Goal: Task Accomplishment & Management: Complete application form

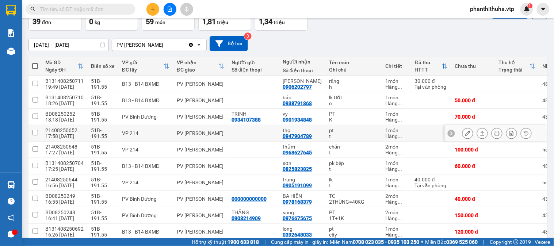
scroll to position [41, 0]
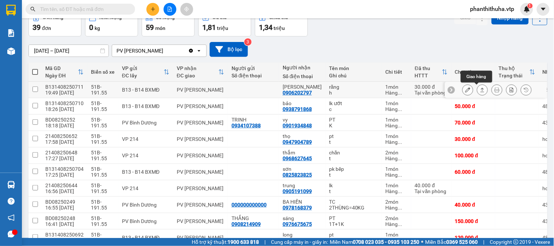
click at [480, 89] on icon at bounding box center [482, 89] width 5 height 5
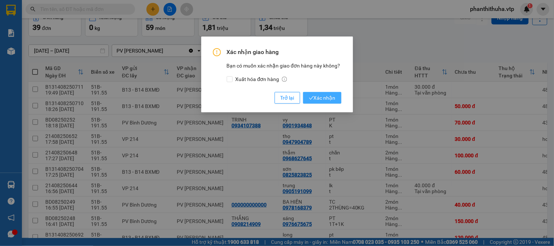
click at [309, 98] on icon "check" at bounding box center [311, 98] width 5 height 5
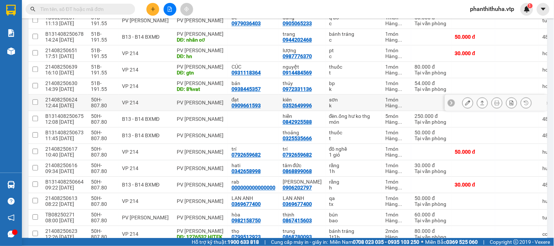
scroll to position [447, 0]
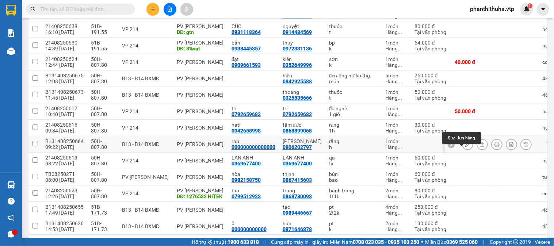
click at [466, 147] on icon at bounding box center [468, 144] width 5 height 5
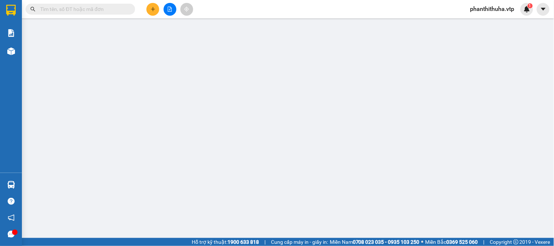
type input "000000000000000"
type input "rab"
type input "0906202797"
type input "[PERSON_NAME]"
type input "30.000"
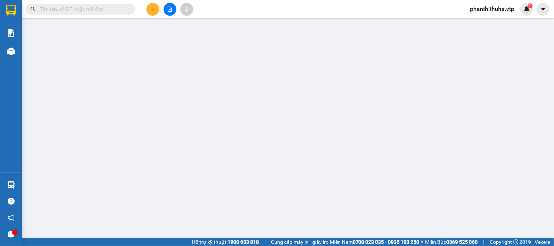
type input "30.000"
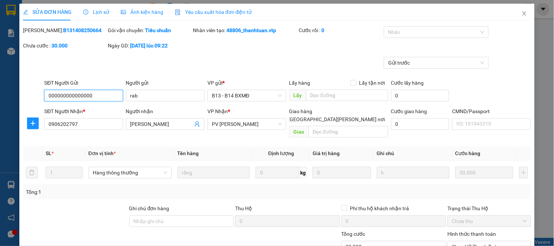
type input "1.500"
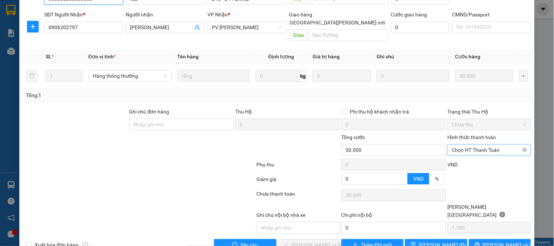
scroll to position [100, 0]
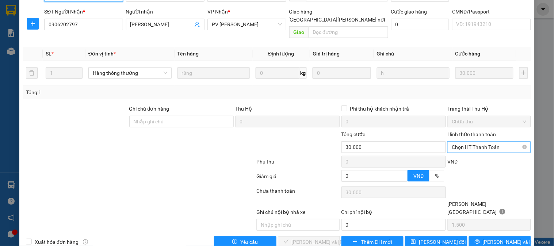
click at [473, 142] on span "Chọn HT Thanh Toán" at bounding box center [489, 147] width 75 height 11
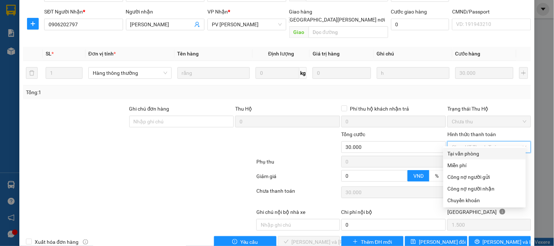
click at [470, 152] on div "Tại văn phòng" at bounding box center [485, 154] width 74 height 8
type input "0"
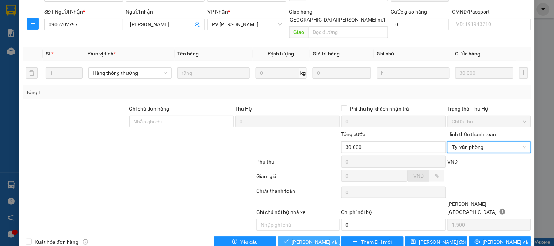
click at [314, 238] on span "[PERSON_NAME] và [PERSON_NAME] hàng" at bounding box center [341, 242] width 99 height 8
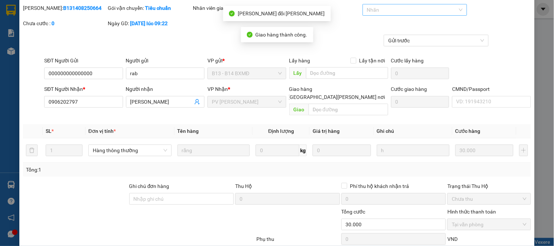
scroll to position [0, 0]
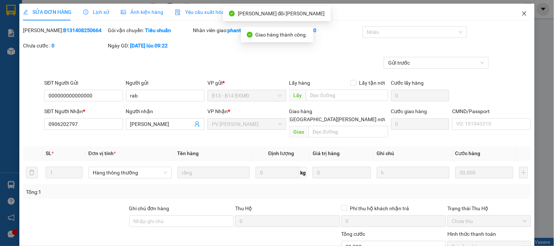
click at [522, 14] on icon "close" at bounding box center [525, 14] width 6 height 6
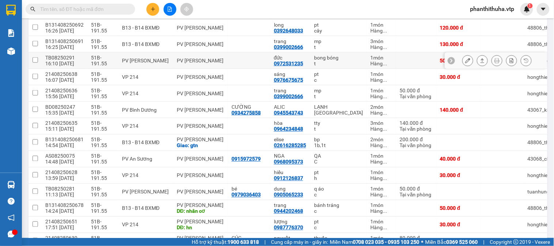
scroll to position [243, 0]
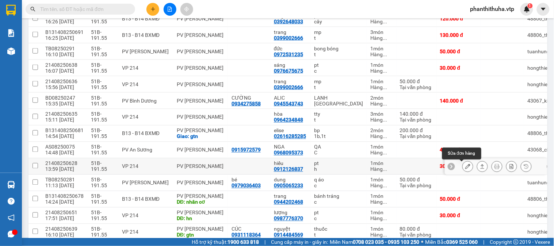
click at [466, 166] on icon at bounding box center [468, 166] width 5 height 5
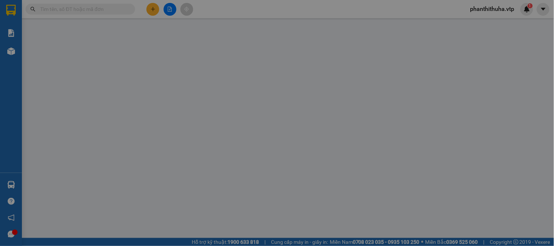
type input "0912126837"
type input "hiếu"
type input "30.000"
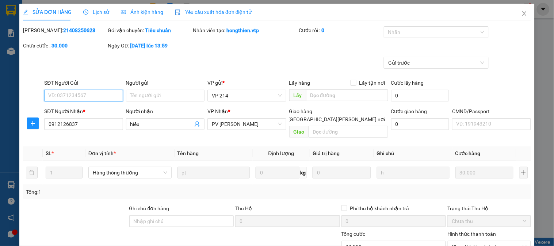
type input "1.500"
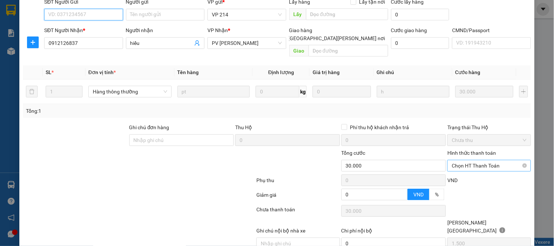
click at [467, 160] on span "Chọn HT Thanh Toán" at bounding box center [489, 165] width 75 height 11
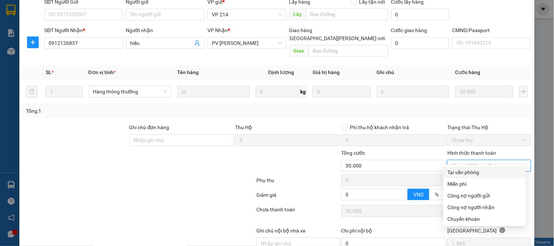
click at [459, 174] on div "Tại văn phòng" at bounding box center [485, 172] width 74 height 8
type input "0"
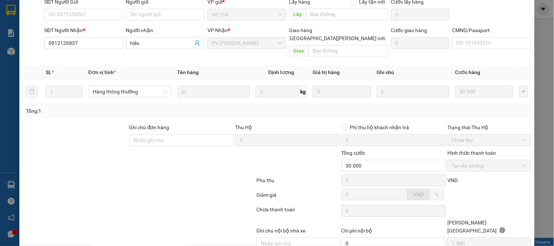
scroll to position [0, 0]
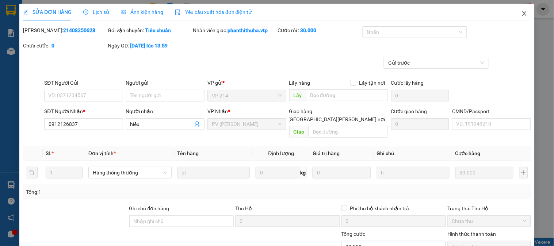
click at [522, 15] on icon "close" at bounding box center [525, 14] width 6 height 6
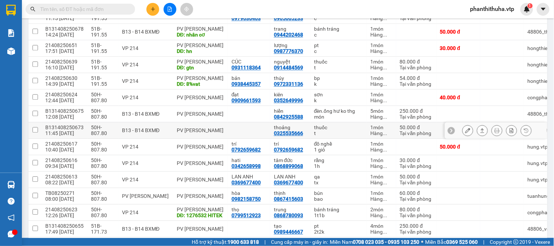
scroll to position [406, 0]
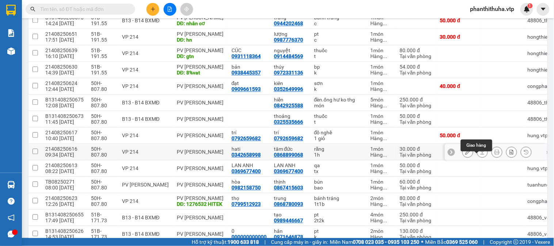
click at [480, 155] on icon at bounding box center [482, 151] width 5 height 5
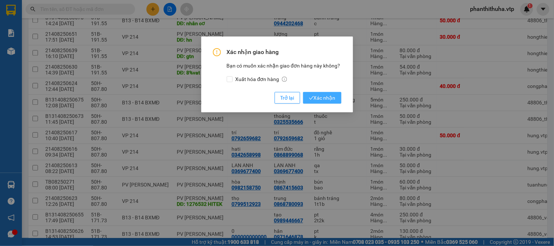
click at [331, 99] on span "Xác nhận" at bounding box center [322, 98] width 27 height 8
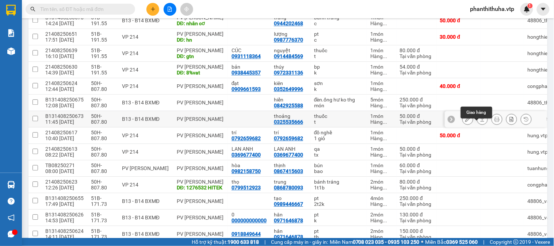
click at [481, 121] on icon at bounding box center [483, 119] width 4 height 4
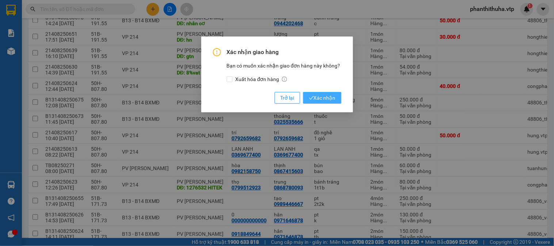
click at [330, 100] on span "Xác nhận" at bounding box center [322, 98] width 27 height 8
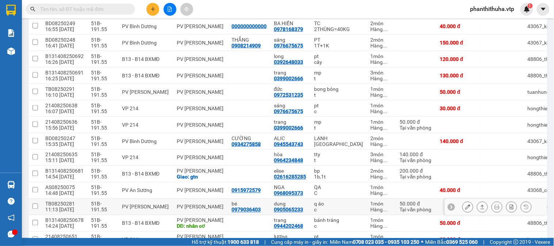
scroll to position [243, 0]
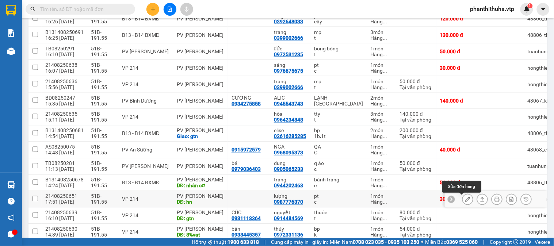
click at [466, 199] on icon at bounding box center [468, 199] width 5 height 5
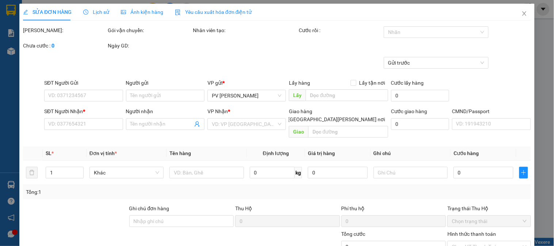
type input "0987776370"
type input "lượng"
type input "hn"
type input "30.000"
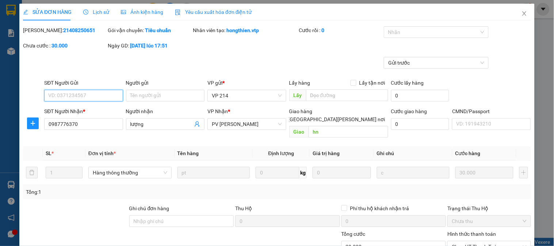
type input "1.500"
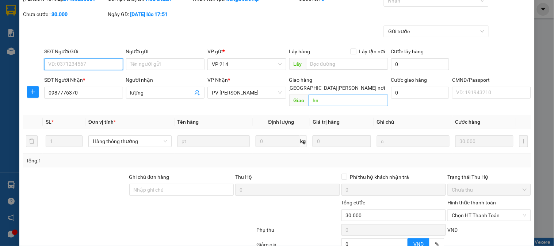
scroll to position [100, 0]
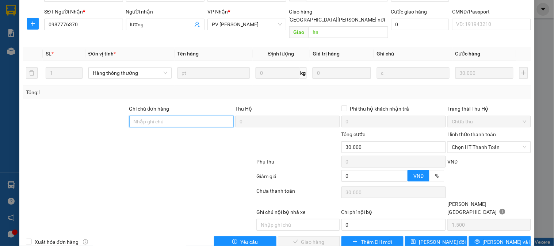
click at [186, 116] on input "Ghi chú đơn hàng" at bounding box center [181, 122] width 105 height 12
type input "E"
type input "Ẽ"
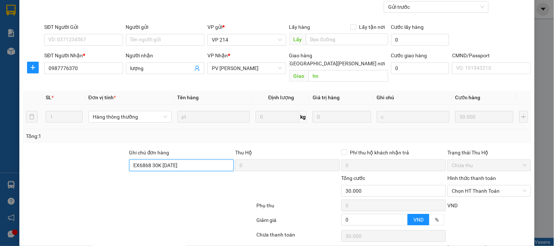
scroll to position [0, 0]
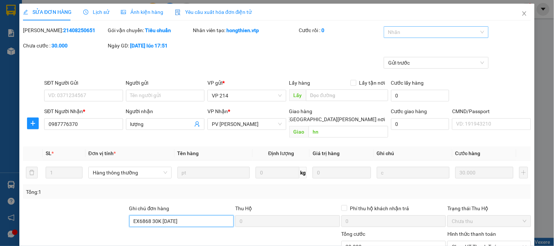
click at [468, 33] on div at bounding box center [433, 32] width 94 height 9
type input "EX6868 30K [DATE]"
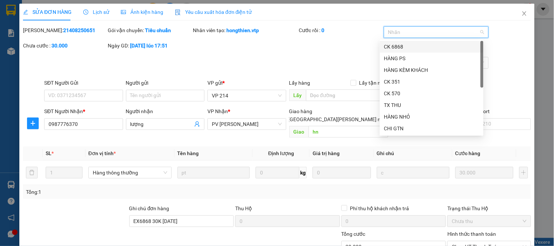
click at [429, 46] on div "CK 6868" at bounding box center [431, 47] width 95 height 8
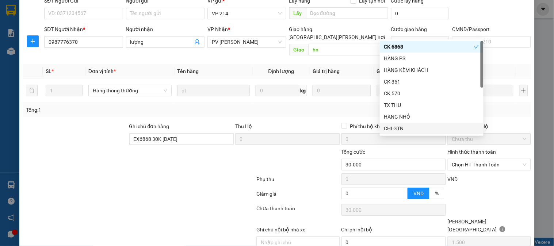
scroll to position [100, 0]
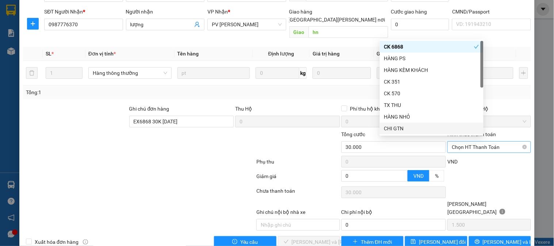
click at [501, 142] on span "Chọn HT Thanh Toán" at bounding box center [489, 147] width 75 height 11
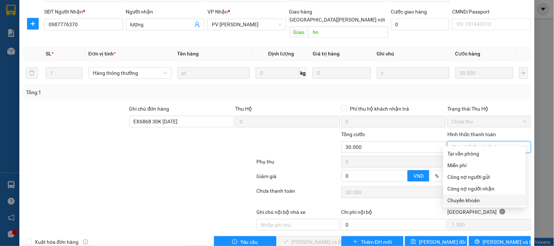
click at [473, 199] on div "Chuyển khoản" at bounding box center [485, 201] width 74 height 8
type input "0"
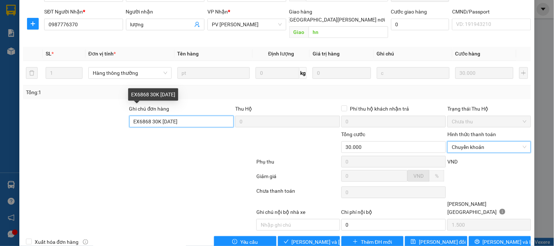
click at [196, 116] on input "EX6868 30K [DATE]" at bounding box center [181, 122] width 105 height 12
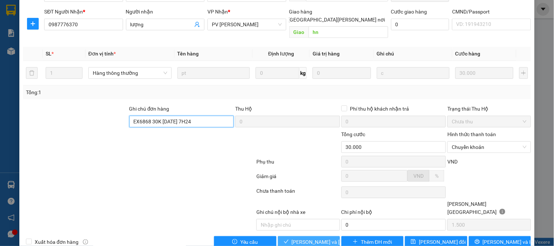
type input "EX6868 30K [DATE] 7H24"
click at [308, 238] on span "[PERSON_NAME] và [PERSON_NAME] hàng" at bounding box center [341, 242] width 99 height 8
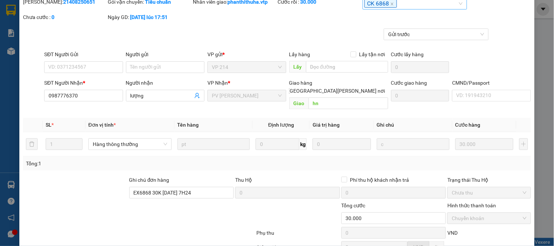
scroll to position [0, 0]
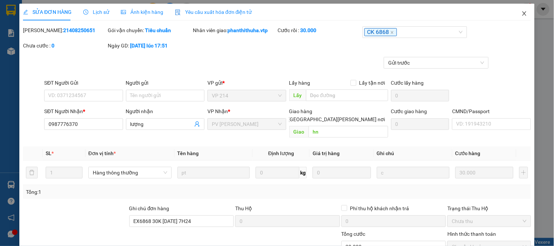
click at [523, 12] on icon "close" at bounding box center [525, 13] width 4 height 4
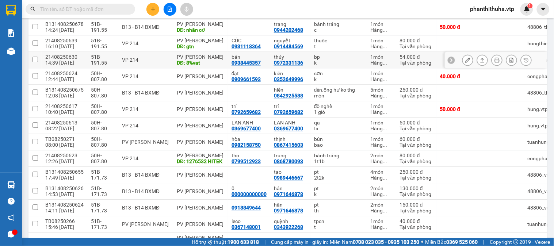
scroll to position [406, 0]
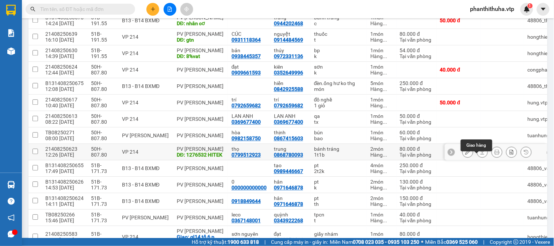
click at [480, 155] on icon at bounding box center [482, 151] width 5 height 5
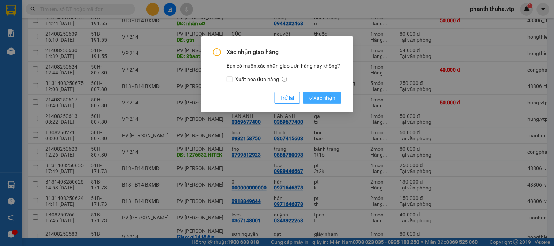
click at [333, 98] on span "Xác nhận" at bounding box center [322, 98] width 27 height 8
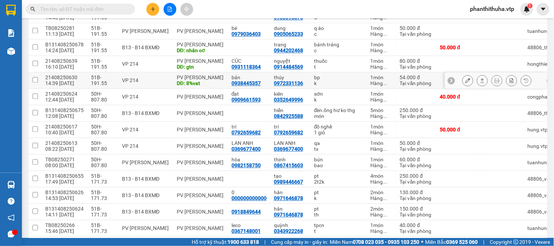
scroll to position [365, 0]
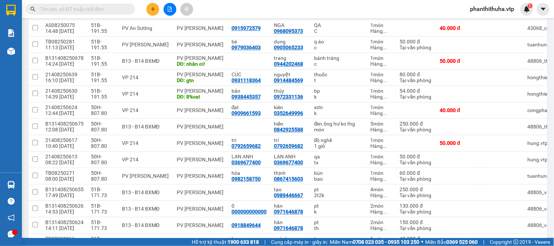
click at [373, 4] on div "Kết quả [PERSON_NAME] ( 0 ) Bộ lọc No Data phanthithuha.vtp 1" at bounding box center [277, 9] width 554 height 18
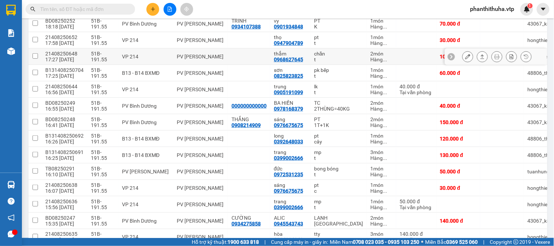
scroll to position [164, 0]
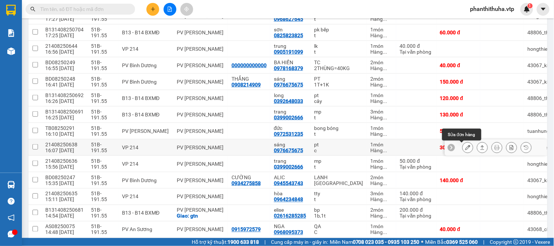
click at [466, 150] on icon at bounding box center [468, 147] width 5 height 5
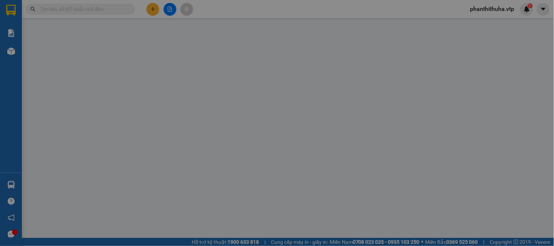
type input "0976675675"
type input "sáng"
type input "30.000"
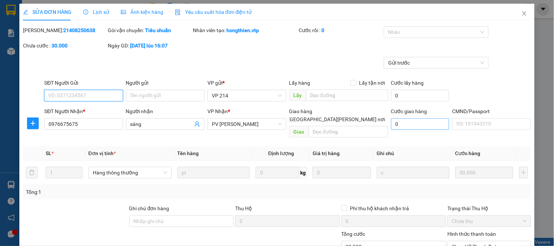
type input "1.500"
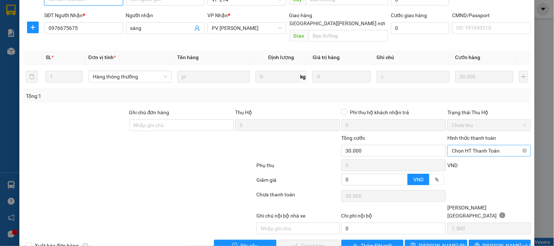
scroll to position [100, 0]
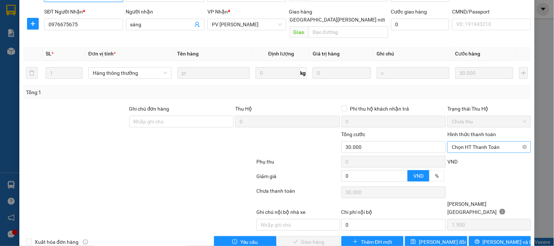
click at [458, 142] on span "Chọn HT Thanh Toán" at bounding box center [489, 147] width 75 height 11
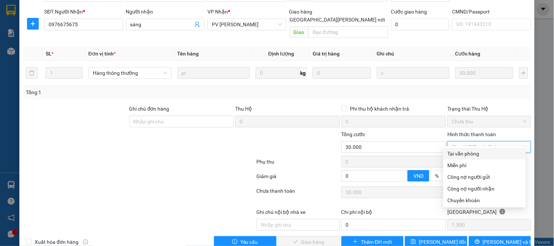
click at [462, 153] on div "Tại văn phòng" at bounding box center [485, 154] width 74 height 8
type input "0"
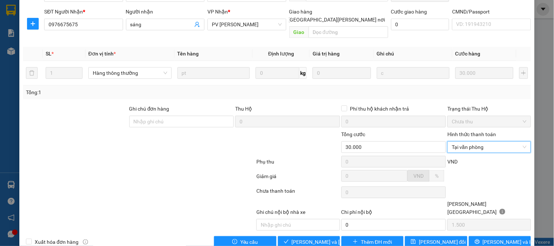
click at [228, 134] on div at bounding box center [213, 143] width 85 height 26
click at [304, 238] on span "[PERSON_NAME] và [PERSON_NAME] hàng" at bounding box center [341, 242] width 99 height 8
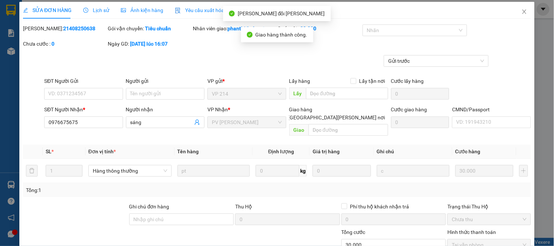
scroll to position [0, 0]
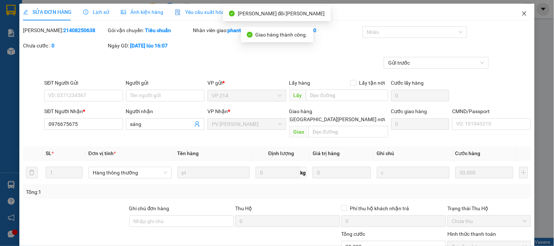
click at [523, 14] on icon "close" at bounding box center [525, 13] width 4 height 4
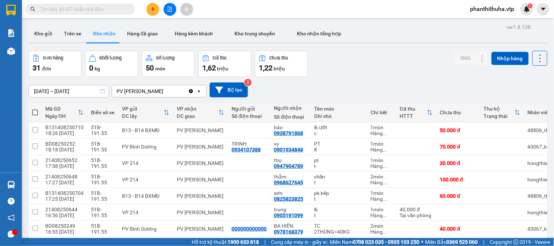
click at [396, 32] on div "Kho gửi Trên xe Kho nhận Hàng đã giao Hàng kèm khách Kho trung chuyển Kho nhận …" at bounding box center [288, 34] width 519 height 19
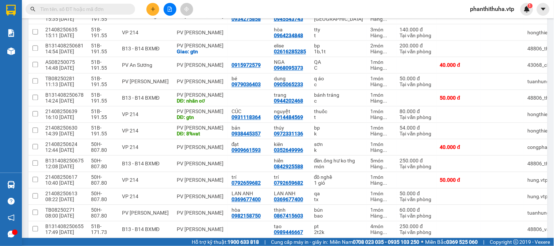
scroll to position [324, 0]
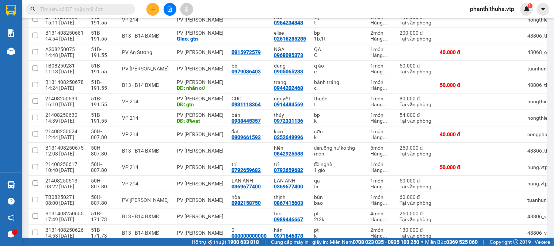
click at [378, 1] on div "Kết quả [PERSON_NAME] ( 0 ) Bộ lọc No Data phanthithuha.vtp 1" at bounding box center [277, 9] width 554 height 18
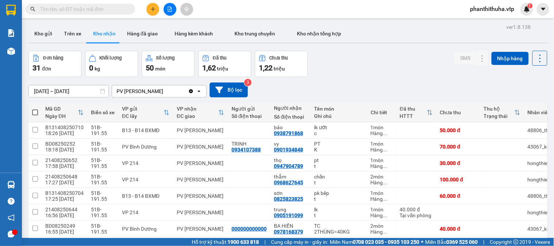
scroll to position [415, 0]
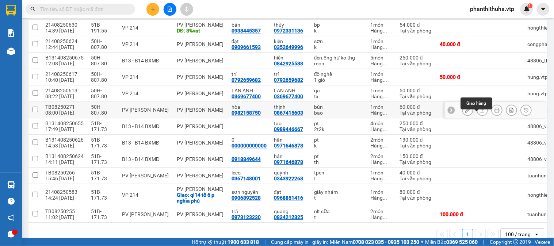
click at [480, 113] on icon at bounding box center [482, 109] width 5 height 5
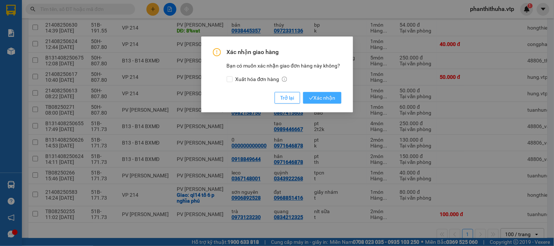
click at [330, 99] on span "Xác nhận" at bounding box center [322, 98] width 27 height 8
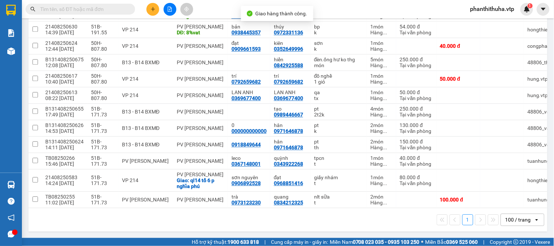
scroll to position [415, 0]
click at [407, 6] on div "Kết quả [PERSON_NAME] ( 0 ) Bộ lọc No Data phanthithuha.vtp 1" at bounding box center [277, 9] width 554 height 18
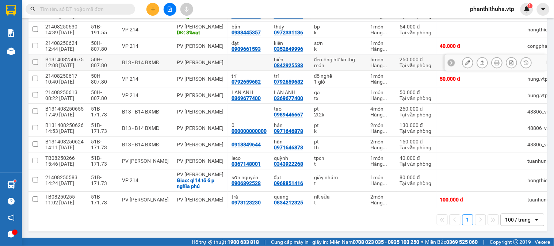
scroll to position [253, 0]
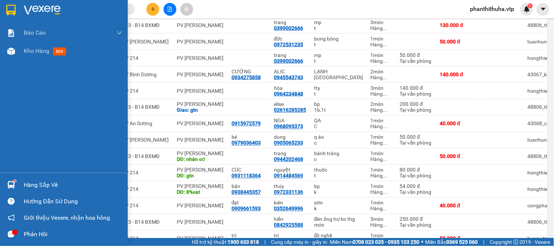
click at [34, 185] on div "Hàng sắp về" at bounding box center [73, 185] width 99 height 11
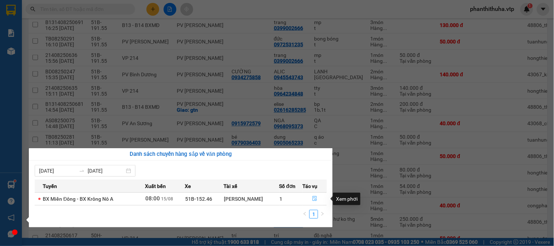
click at [314, 197] on icon "file-done" at bounding box center [315, 198] width 4 height 5
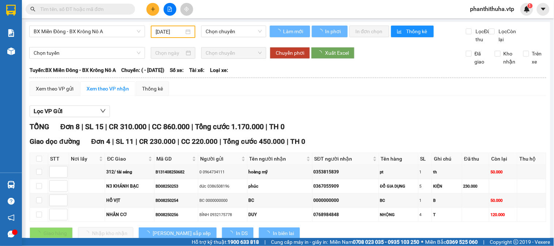
type input "[DATE]"
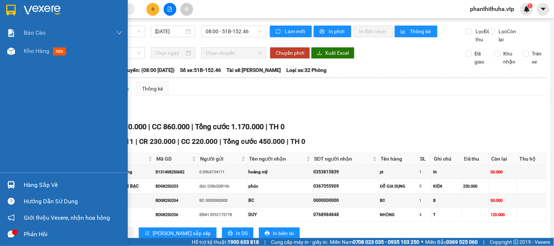
click at [48, 10] on img at bounding box center [42, 10] width 37 height 11
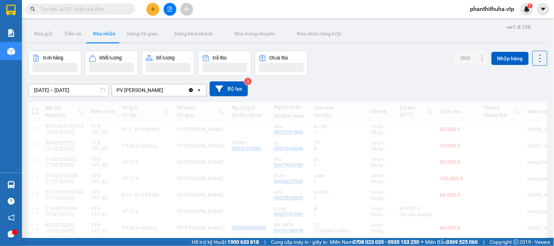
click at [391, 10] on div "Kết quả [PERSON_NAME] ( 0 ) Bộ lọc No Data phanthithuha.vtp 1" at bounding box center [277, 9] width 554 height 18
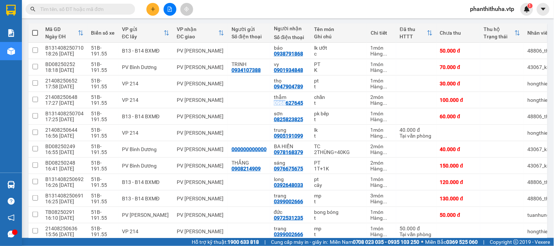
scroll to position [81, 0]
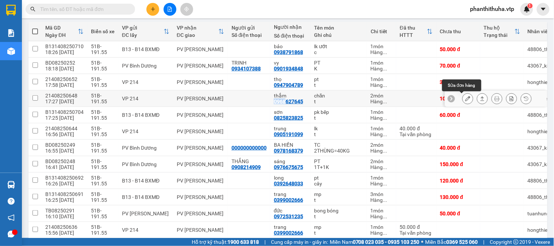
click at [466, 100] on icon at bounding box center [468, 98] width 5 height 5
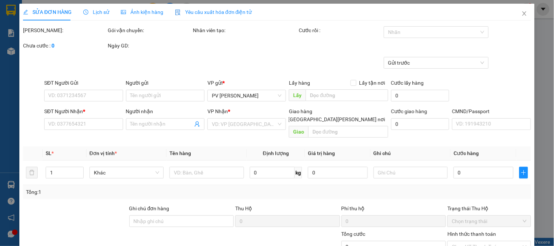
type input "0968627645"
type input "thắm"
type input "100.000"
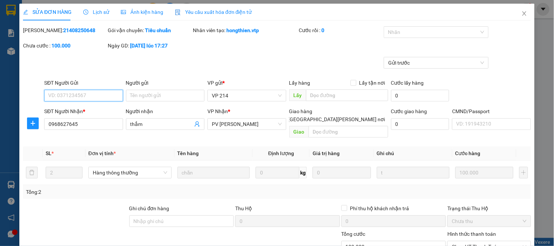
type input "5.000"
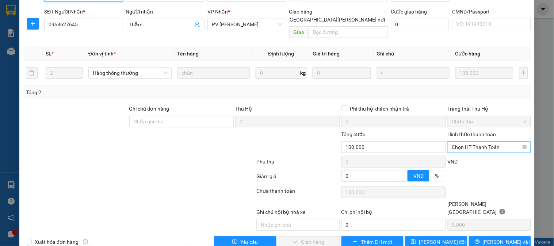
click at [466, 142] on span "Chọn HT Thanh Toán" at bounding box center [489, 147] width 75 height 11
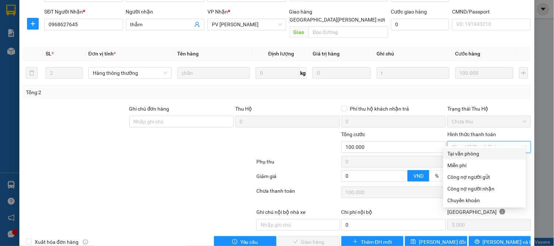
click at [469, 155] on div "Tại văn phòng" at bounding box center [485, 154] width 74 height 8
type input "0"
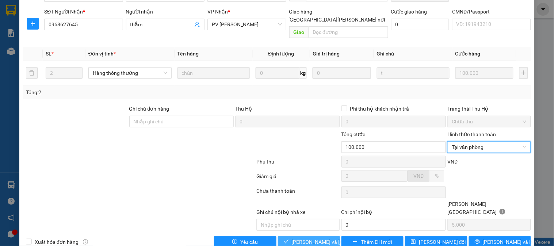
click at [307, 238] on span "[PERSON_NAME] và [PERSON_NAME] hàng" at bounding box center [341, 242] width 99 height 8
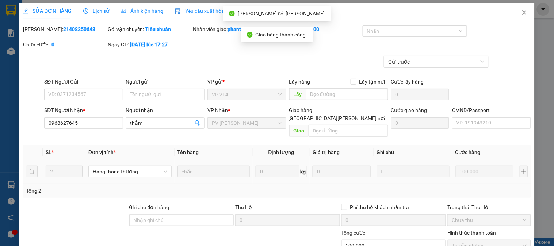
scroll to position [0, 0]
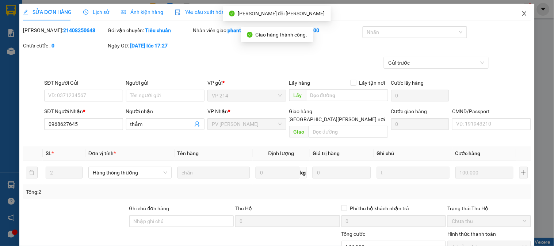
click at [522, 14] on icon "close" at bounding box center [525, 14] width 6 height 6
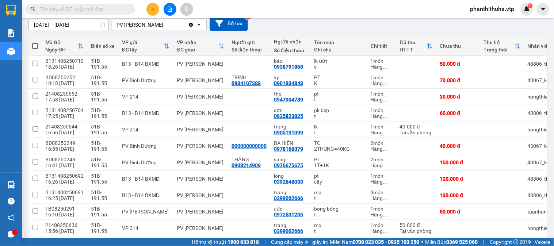
scroll to position [81, 0]
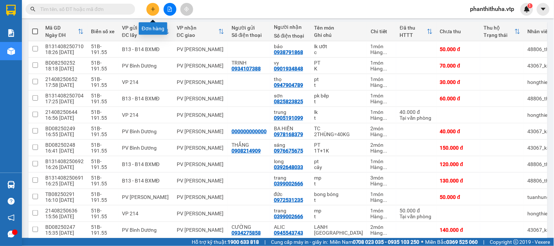
click at [151, 10] on icon "plus" at bounding box center [153, 9] width 5 height 5
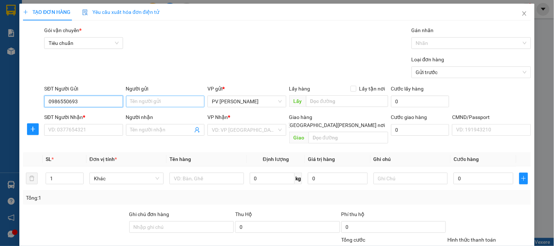
type input "0986550693"
click at [167, 96] on input "Người gửi" at bounding box center [165, 102] width 79 height 12
type input "THÙY"
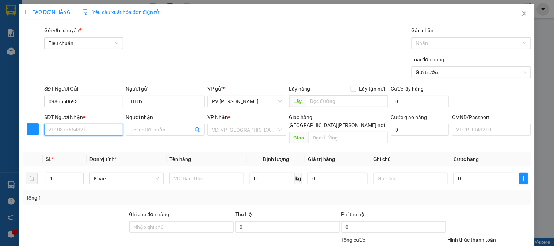
click at [95, 128] on input "SĐT Người Nhận *" at bounding box center [83, 130] width 79 height 12
type input "0989424390"
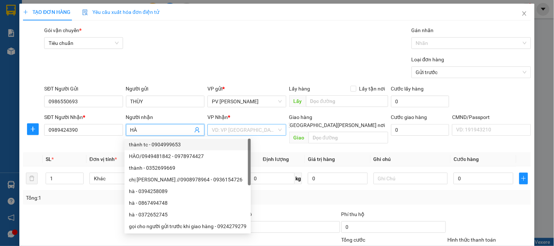
type input "HÀ"
click at [217, 132] on input "search" at bounding box center [244, 130] width 65 height 11
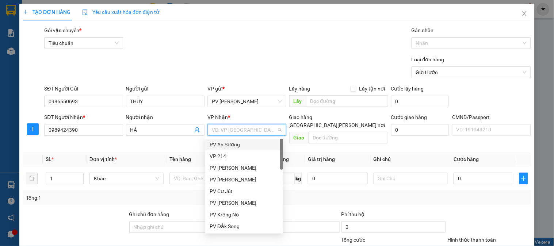
type input "B"
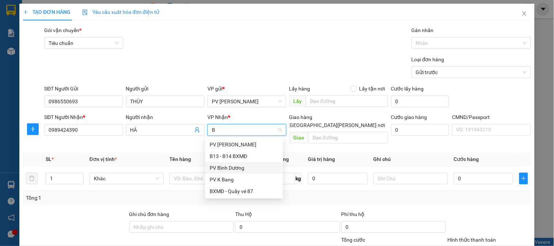
click at [234, 167] on div "PV Bình Dương" at bounding box center [244, 168] width 69 height 8
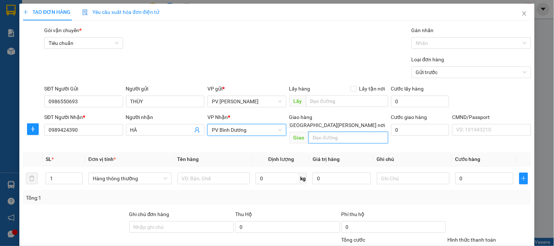
click at [314, 132] on input "text" at bounding box center [349, 138] width 80 height 12
type input "N4 HÒA LỢI"
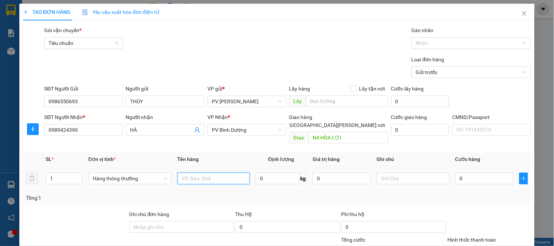
click at [231, 174] on input "text" at bounding box center [214, 179] width 73 height 12
type input "2"
click at [79, 176] on icon "up" at bounding box center [78, 177] width 3 height 3
click at [201, 173] on input "text" at bounding box center [214, 179] width 73 height 12
type input "S"
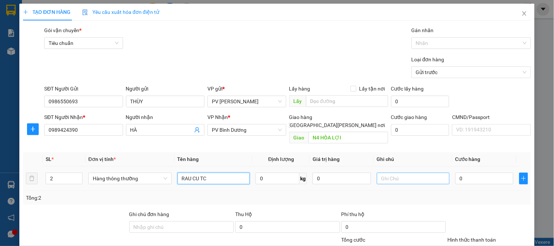
type input "RAU CU TC"
click at [414, 173] on input "text" at bounding box center [413, 179] width 73 height 12
type input "2TH"
click at [462, 173] on input "0" at bounding box center [485, 179] width 58 height 12
type input "1"
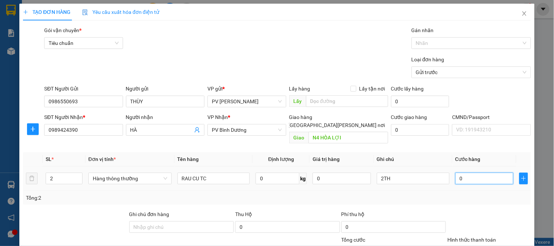
type input "1"
type input "10"
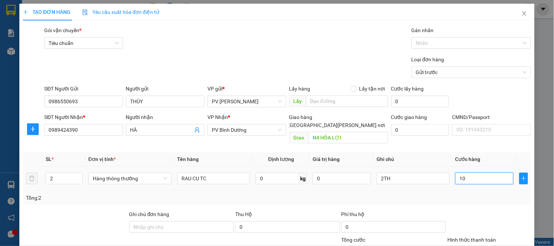
type input "100"
type input "1.000"
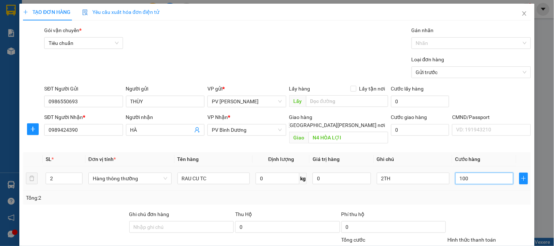
type input "1.000"
type input "10.000"
type input "100.000"
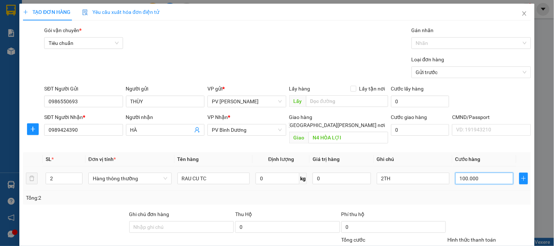
type input "100.000"
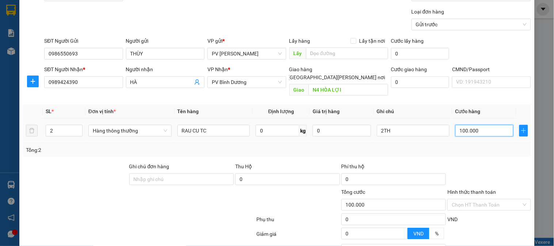
scroll to position [105, 0]
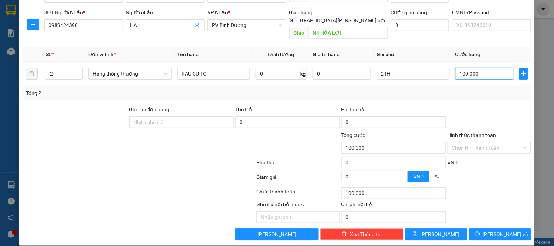
type input "100.000"
click at [480, 219] on div "Transit Pickup Surcharge Ids Transit Deliver Surcharge Ids Transit Deliver Surc…" at bounding box center [277, 80] width 508 height 319
click at [481, 229] on button "[PERSON_NAME] và In" at bounding box center [500, 235] width 62 height 12
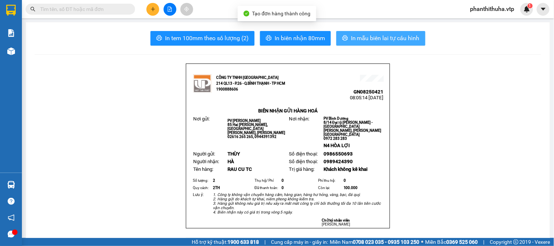
click at [366, 42] on span "In mẫu biên lai tự cấu hình" at bounding box center [385, 38] width 69 height 9
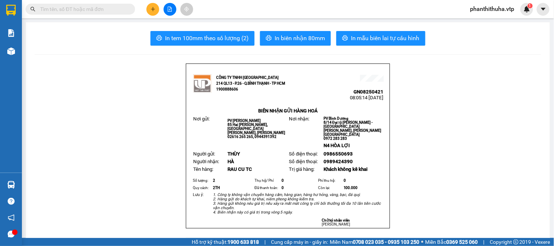
click at [156, 15] on button at bounding box center [153, 9] width 13 height 13
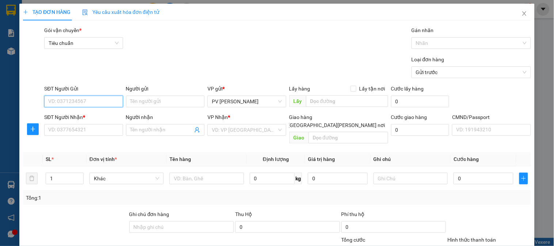
click at [96, 103] on input "SĐT Người Gửi" at bounding box center [83, 102] width 79 height 12
click at [97, 111] on div "0852738788 - [PERSON_NAME]" at bounding box center [84, 116] width 81 height 12
type input "0852738788"
type input "THÚY"
type input "0382134724"
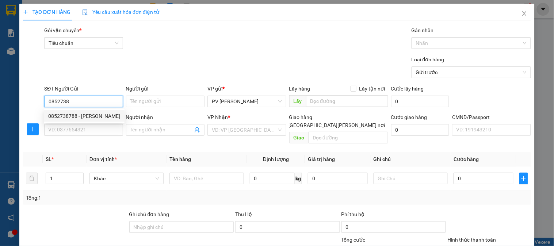
type input "NHƯ Ý"
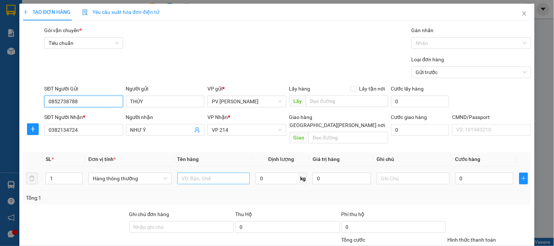
type input "0852738788"
click at [196, 173] on input "text" at bounding box center [214, 179] width 73 height 12
type input "GT"
click at [410, 176] on div at bounding box center [413, 178] width 73 height 15
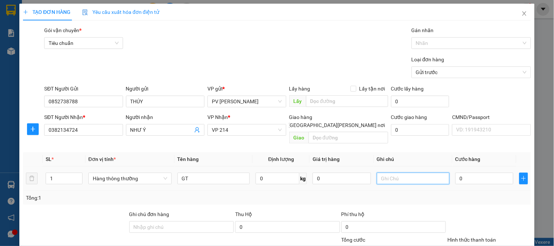
click at [404, 173] on input "text" at bounding box center [413, 179] width 73 height 12
type input "1B"
click at [475, 174] on input "0" at bounding box center [485, 179] width 58 height 12
type input "3"
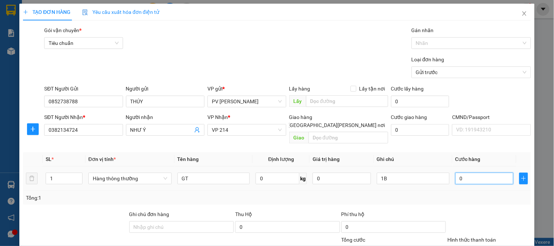
type input "3"
type input "30"
type input "300"
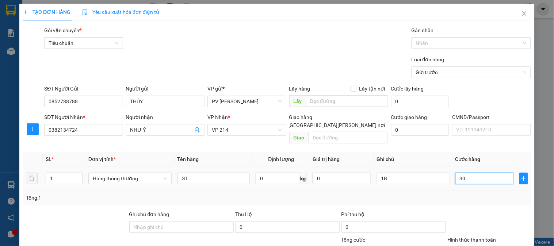
type input "300"
type input "3.000"
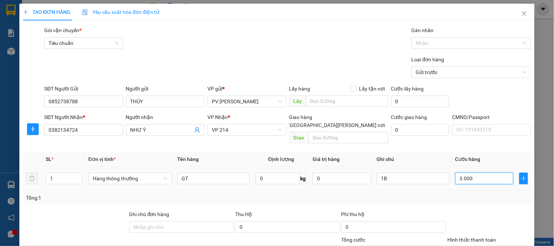
type input "30.000"
type input "300.000"
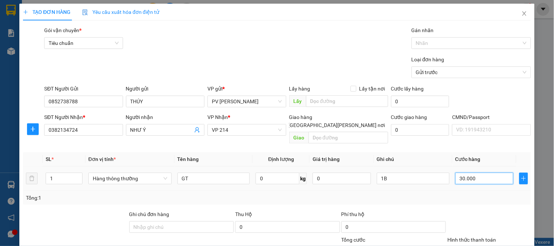
type input "300.000"
type input "30.000"
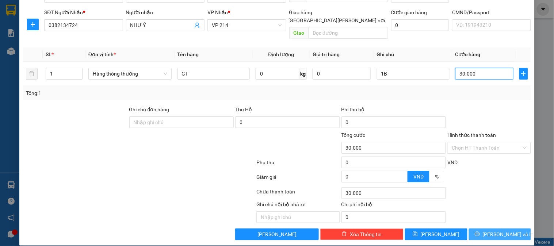
type input "30.000"
click at [480, 229] on button "[PERSON_NAME] và In" at bounding box center [500, 235] width 62 height 12
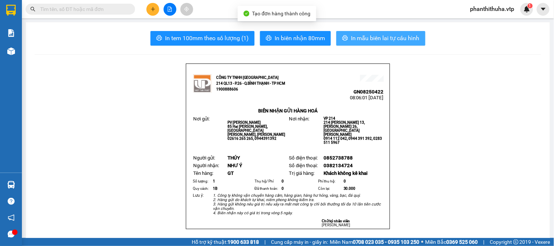
click at [369, 41] on span "In mẫu biên lai tự cấu hình" at bounding box center [385, 38] width 69 height 9
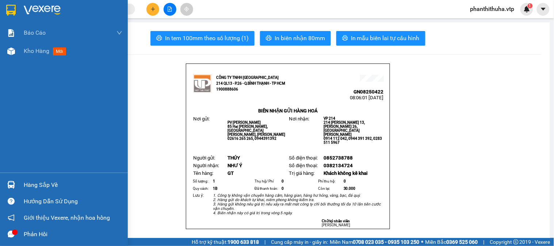
click at [33, 7] on img at bounding box center [42, 10] width 37 height 11
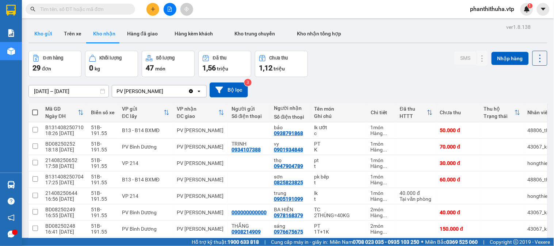
click at [40, 28] on button "Kho gửi" at bounding box center [44, 34] width 30 height 18
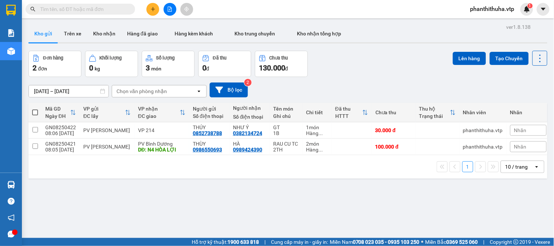
click at [37, 113] on span at bounding box center [35, 113] width 6 height 6
click at [35, 109] on input "checkbox" at bounding box center [35, 109] width 0 height 0
checkbox input "true"
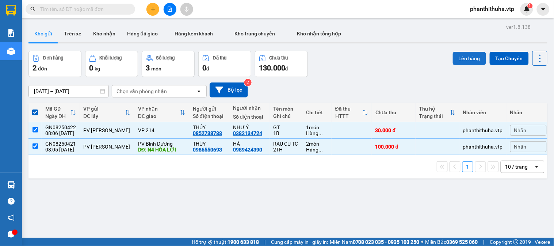
click at [462, 58] on button "Lên hàng" at bounding box center [469, 58] width 33 height 13
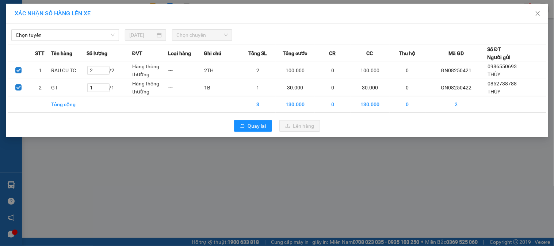
click at [92, 27] on div "[PERSON_NAME] [DATE] [PERSON_NAME]" at bounding box center [277, 33] width 539 height 15
click at [86, 39] on span "Chọn tuyến" at bounding box center [65, 35] width 99 height 11
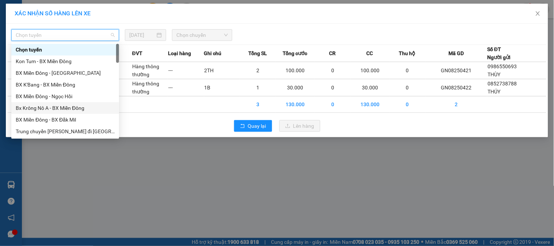
click at [44, 105] on div "Bx Krông Nô A - BX Miền Đông" at bounding box center [65, 108] width 99 height 8
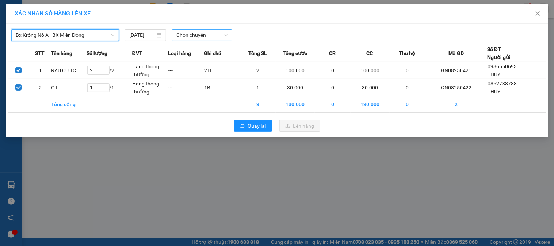
click at [196, 36] on span "Chọn chuyến" at bounding box center [202, 35] width 52 height 11
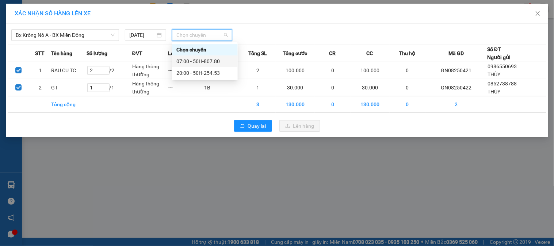
click at [198, 56] on div "07:00 - 50H-807.80" at bounding box center [205, 62] width 66 height 12
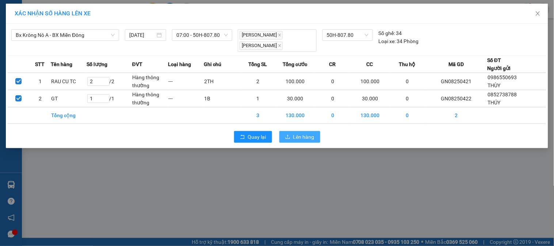
click at [297, 133] on span "Lên hàng" at bounding box center [303, 137] width 21 height 8
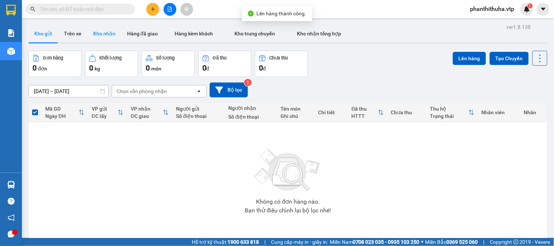
click at [113, 32] on button "Kho nhận" at bounding box center [104, 34] width 34 height 18
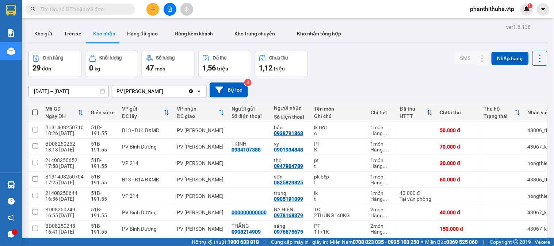
click at [411, 68] on div "Đơn hàng 29 đơn [PERSON_NAME] 0 kg Số [PERSON_NAME] 47 món Đã thu 1,56 [PERSON_…" at bounding box center [288, 64] width 519 height 26
click at [424, 59] on div "Đơn hàng 29 đơn [PERSON_NAME] 0 kg Số [PERSON_NAME] 47 món Đã thu 1,56 [PERSON_…" at bounding box center [288, 64] width 519 height 26
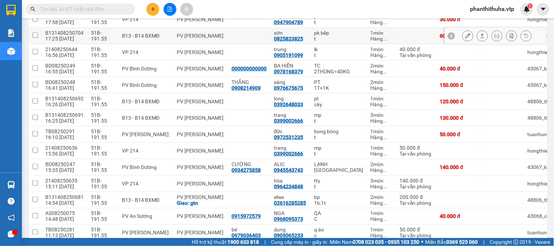
scroll to position [162, 0]
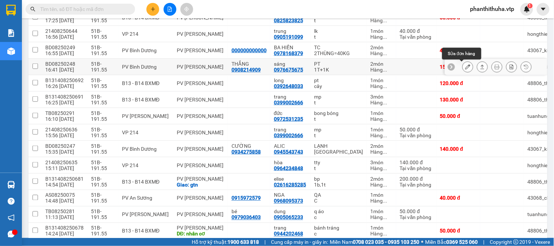
click at [466, 66] on icon at bounding box center [468, 66] width 5 height 5
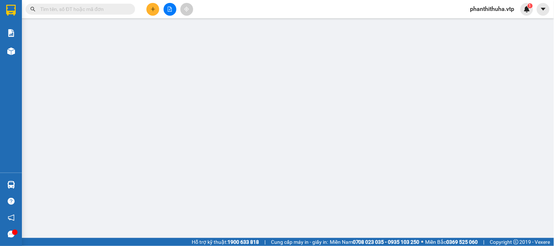
type input "7.500"
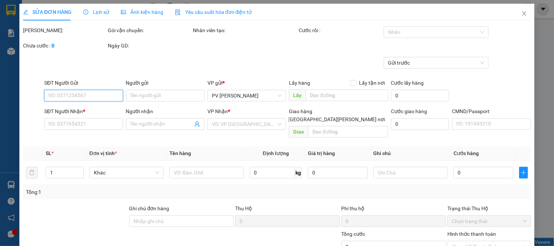
type input "0908214909"
type input "THẮNG"
type input "0976675675"
type input "sáng"
type input "150.000"
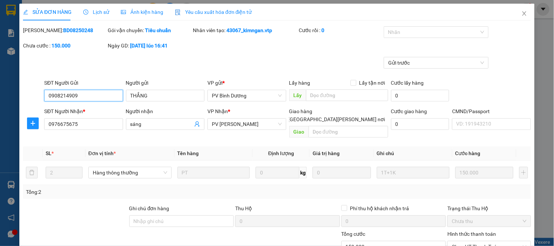
scroll to position [100, 0]
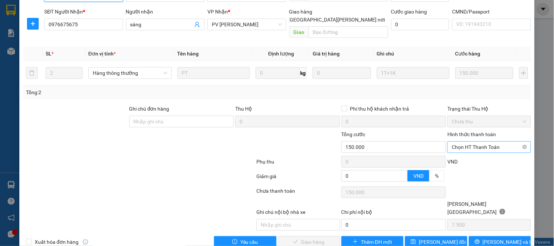
click at [455, 143] on span "Chọn HT Thanh Toán" at bounding box center [489, 147] width 75 height 11
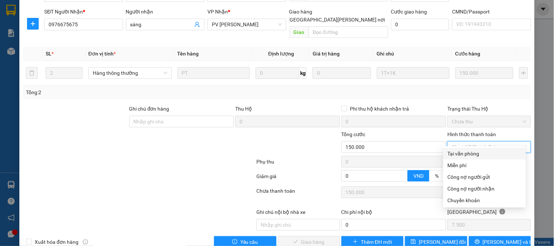
click at [452, 153] on div "Tại văn phòng" at bounding box center [485, 154] width 74 height 8
type input "0"
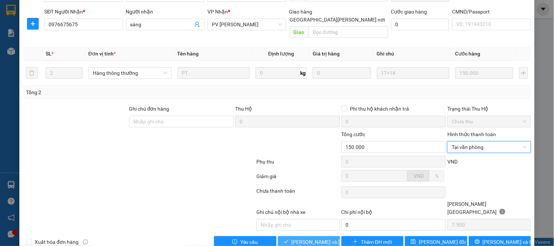
click at [303, 238] on span "[PERSON_NAME] và [PERSON_NAME] hàng" at bounding box center [341, 242] width 99 height 8
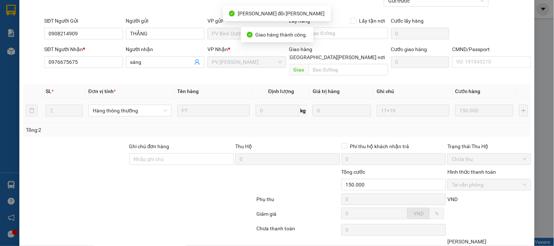
scroll to position [0, 0]
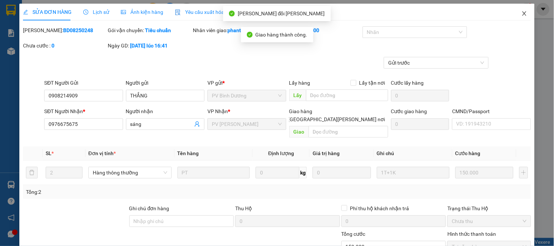
click at [522, 14] on icon "close" at bounding box center [525, 14] width 6 height 6
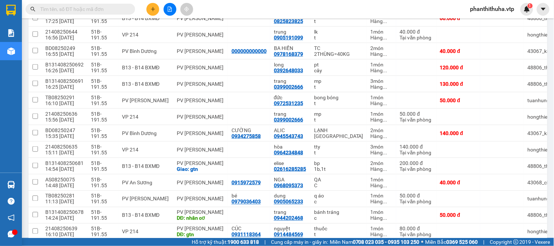
scroll to position [162, 0]
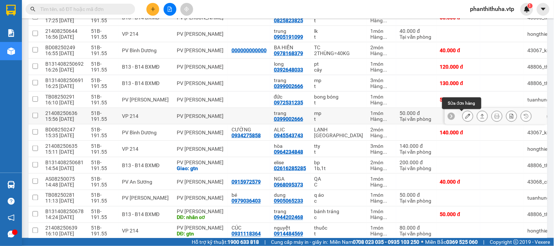
click at [466, 116] on icon at bounding box center [468, 116] width 5 height 5
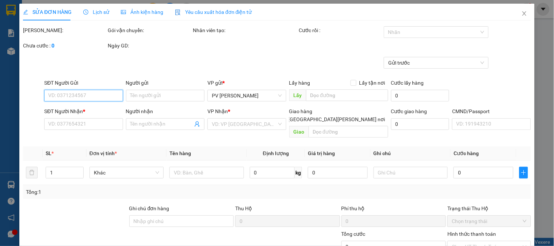
type input "2.500"
type input "0399002666"
type input "trang"
type input "50.000"
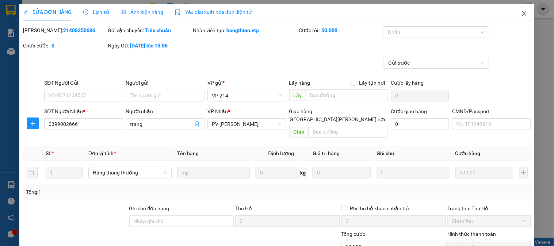
click at [522, 14] on icon "close" at bounding box center [525, 14] width 6 height 6
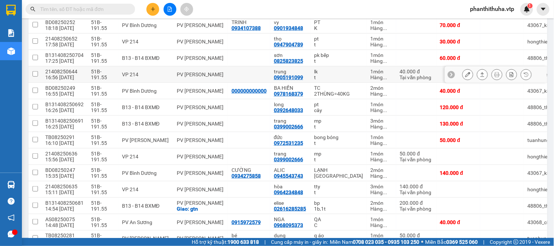
scroll to position [162, 0]
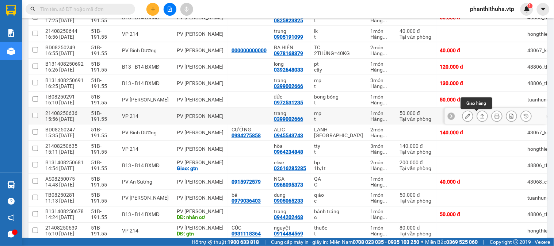
click at [480, 115] on icon at bounding box center [482, 116] width 5 height 5
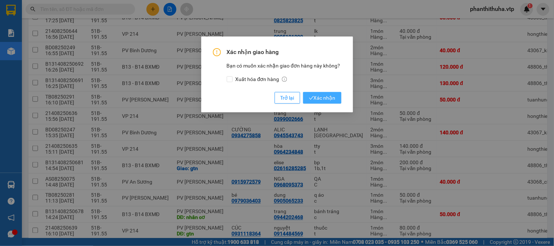
click at [328, 102] on span "Xác nhận" at bounding box center [322, 98] width 27 height 8
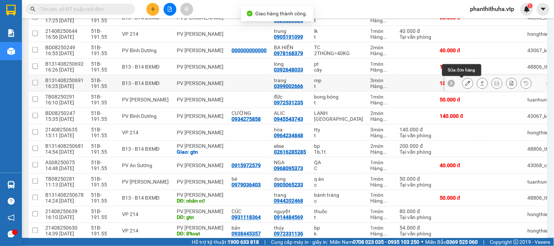
click at [466, 84] on icon at bounding box center [468, 83] width 5 height 5
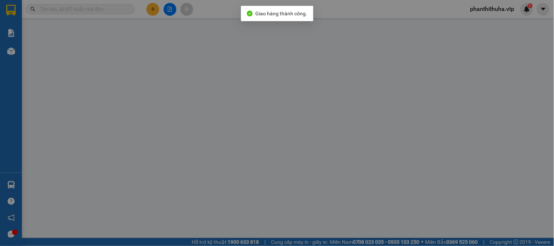
type input "0399002666"
type input "trang"
type input "130.000"
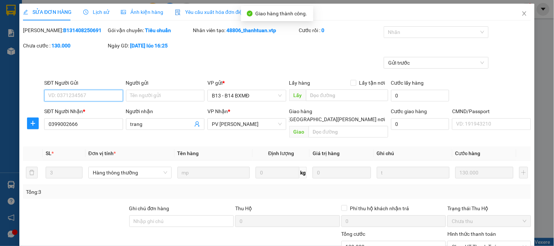
type input "6.500"
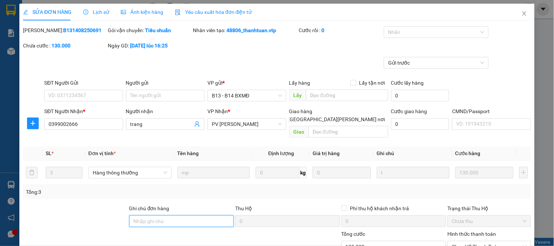
click at [180, 216] on input "Ghi chú đơn hàng" at bounding box center [181, 222] width 105 height 12
type input "E"
type input "Ẽ"
click at [448, 32] on div at bounding box center [433, 32] width 94 height 9
type input "EX6868 130K [DATE]"
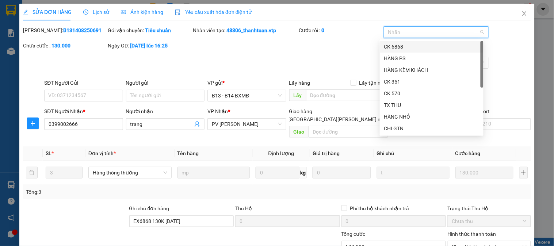
click at [430, 45] on div "CK 6868" at bounding box center [431, 47] width 95 height 8
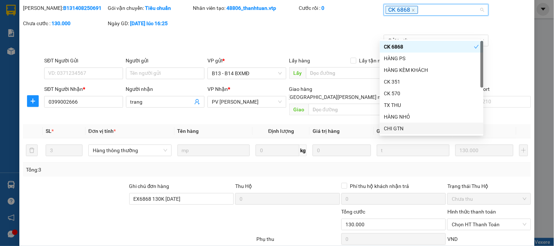
scroll to position [81, 0]
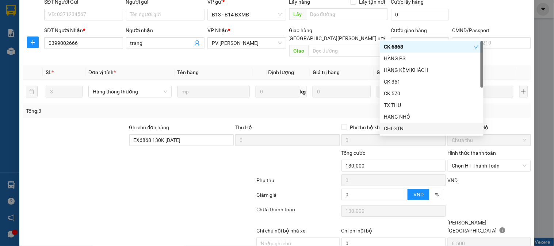
click at [482, 164] on div "Hình thức thanh toán Chọn HT Thanh Toán" at bounding box center [489, 162] width 83 height 26
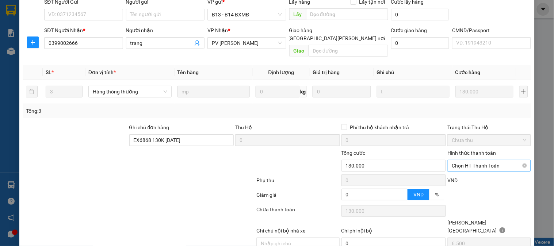
click at [483, 161] on span "Chọn HT Thanh Toán" at bounding box center [489, 165] width 75 height 11
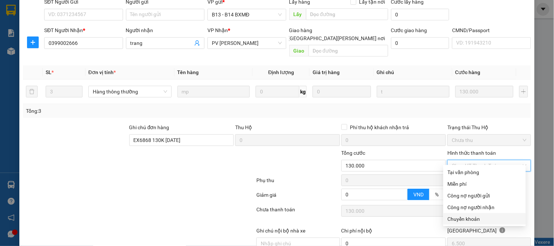
click at [465, 221] on div "Chuyển khoản" at bounding box center [485, 219] width 74 height 8
type input "0"
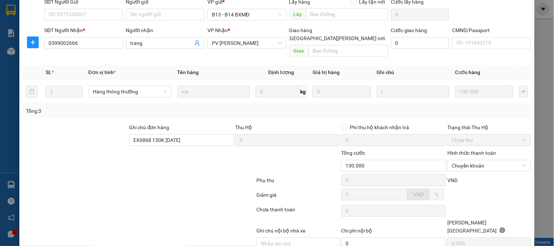
click at [215, 175] on div at bounding box center [138, 182] width 233 height 15
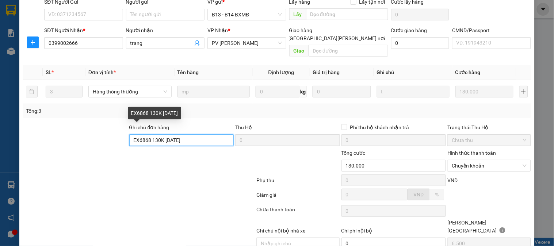
click at [191, 134] on input "EX6868 130K [DATE]" at bounding box center [181, 140] width 105 height 12
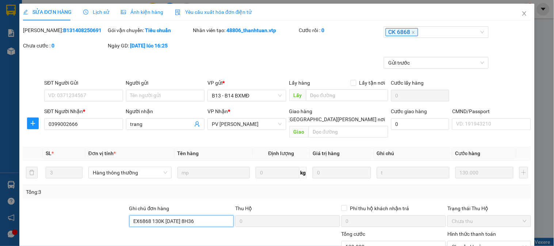
type input "EX6868 130K [DATE] 8H36"
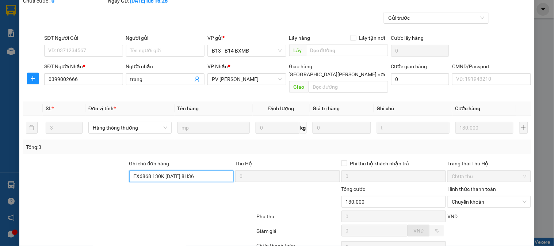
scroll to position [100, 0]
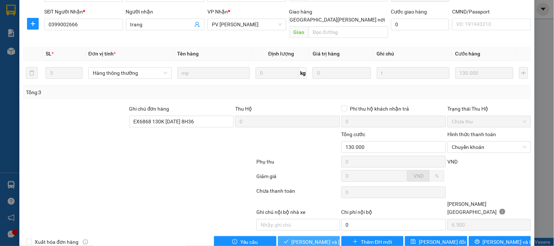
click at [315, 238] on span "[PERSON_NAME] và [PERSON_NAME] hàng" at bounding box center [341, 242] width 99 height 8
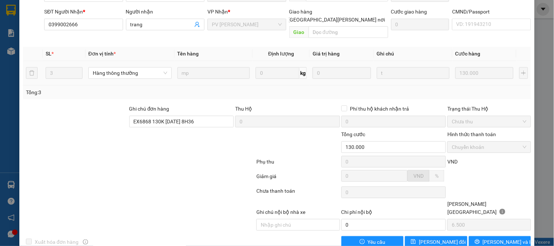
scroll to position [0, 0]
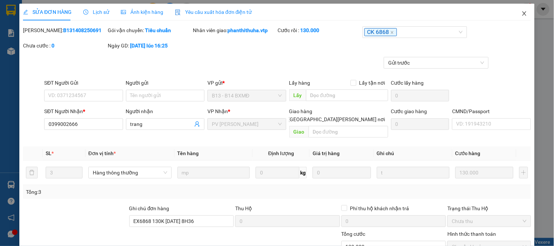
click at [522, 13] on icon "close" at bounding box center [525, 14] width 6 height 6
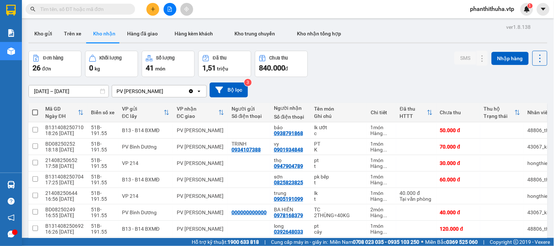
click at [399, 63] on div "Đơn hàng 26 đơn [PERSON_NAME] 0 kg Số [PERSON_NAME] 41 món Đã thu 1,51 [PERSON_…" at bounding box center [288, 64] width 519 height 26
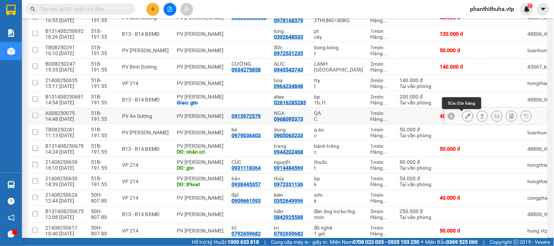
click at [466, 115] on icon at bounding box center [468, 116] width 5 height 5
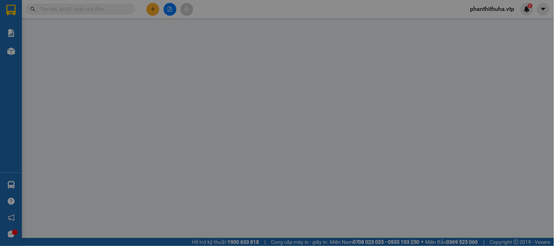
type input "2.000"
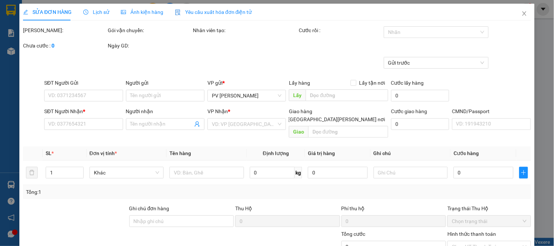
type input "0915972579"
type input "0968095373"
type input "NGA"
type input "40.000"
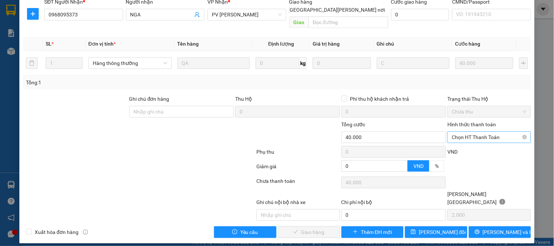
scroll to position [100, 0]
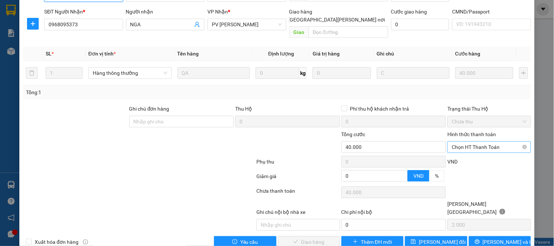
click at [484, 142] on span "Chọn HT Thanh Toán" at bounding box center [489, 147] width 75 height 11
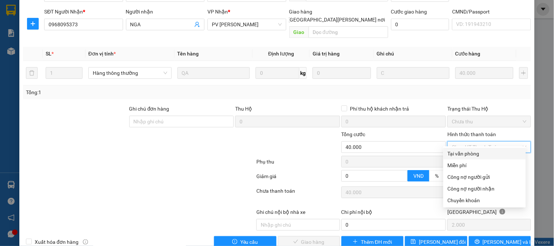
drag, startPoint x: 470, startPoint y: 149, endPoint x: 469, endPoint y: 153, distance: 3.7
click at [470, 150] on div "Tại văn phòng" at bounding box center [485, 154] width 74 height 8
type input "0"
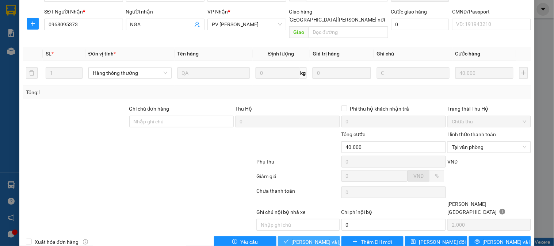
click at [298, 238] on span "[PERSON_NAME] và [PERSON_NAME] hàng" at bounding box center [341, 242] width 99 height 8
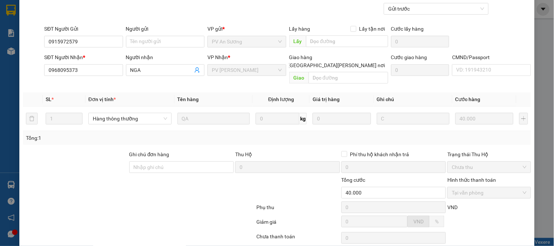
scroll to position [0, 0]
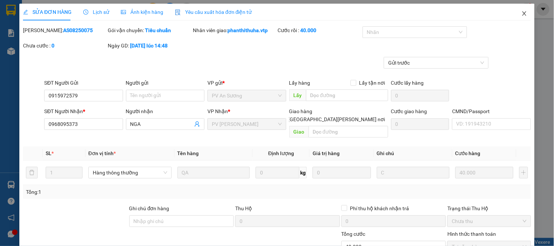
click at [522, 13] on icon "close" at bounding box center [525, 14] width 6 height 6
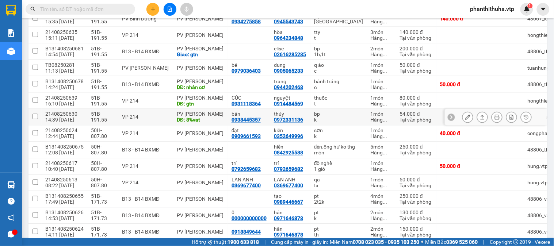
scroll to position [284, 0]
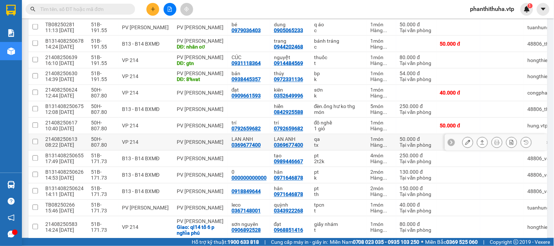
click at [480, 145] on icon at bounding box center [482, 142] width 5 height 5
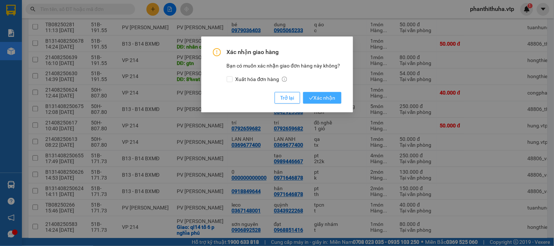
click at [324, 97] on span "Xác nhận" at bounding box center [322, 98] width 27 height 8
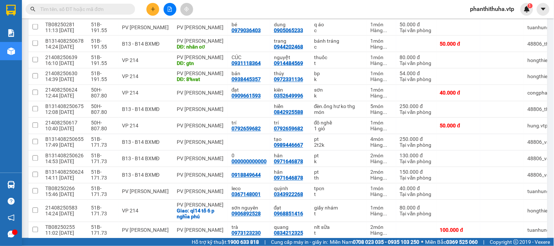
scroll to position [324, 0]
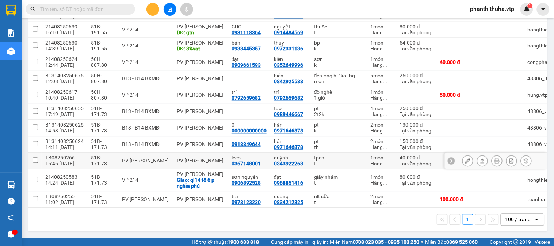
click at [480, 159] on icon at bounding box center [482, 161] width 5 height 5
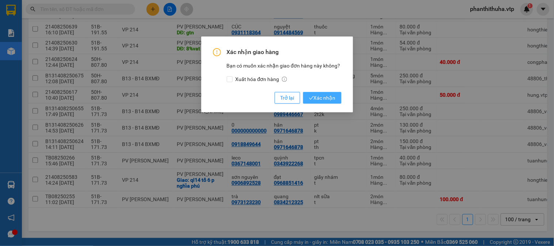
click at [334, 97] on span "Xác nhận" at bounding box center [322, 98] width 27 height 8
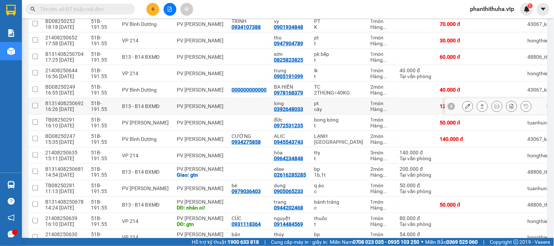
scroll to position [105, 0]
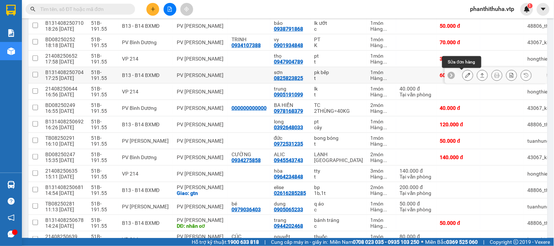
click at [466, 76] on icon at bounding box center [468, 75] width 5 height 5
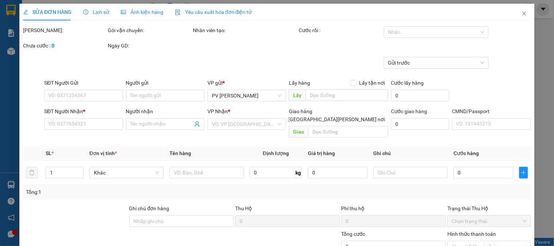
type input "0825823825"
type input "sơn"
type input "60.000"
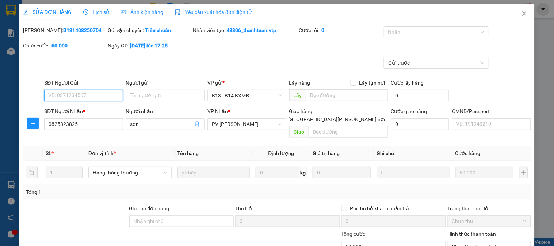
type input "3.000"
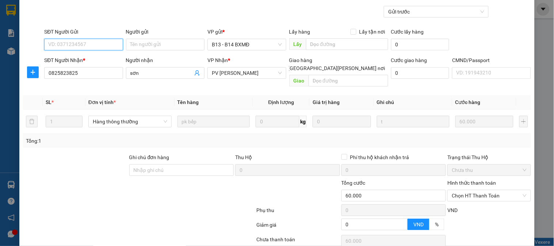
scroll to position [100, 0]
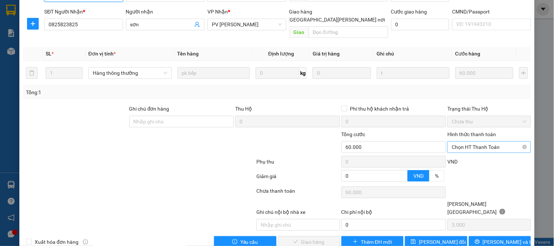
click at [472, 142] on span "Chọn HT Thanh Toán" at bounding box center [489, 147] width 75 height 11
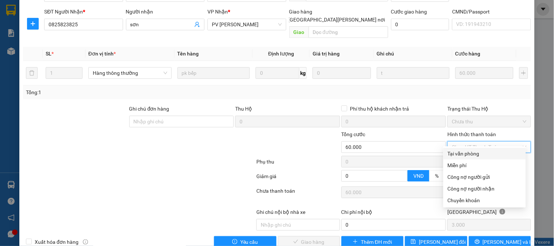
click at [462, 152] on div "Tại văn phòng" at bounding box center [485, 154] width 74 height 8
type input "0"
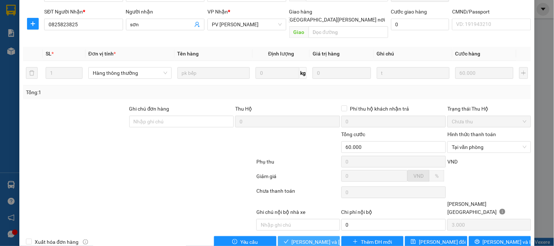
click at [327, 238] on span "[PERSON_NAME] và [PERSON_NAME] hàng" at bounding box center [341, 242] width 99 height 8
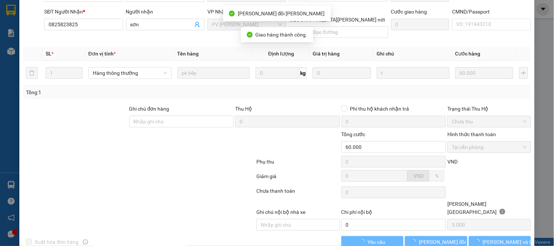
scroll to position [0, 0]
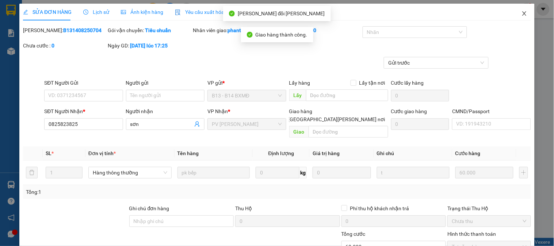
click at [522, 14] on icon "close" at bounding box center [525, 14] width 6 height 6
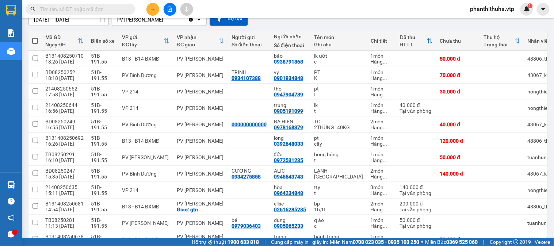
scroll to position [81, 0]
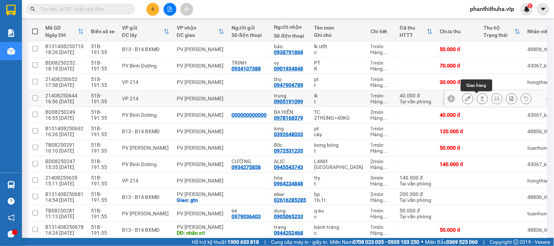
click at [480, 98] on icon at bounding box center [482, 98] width 5 height 5
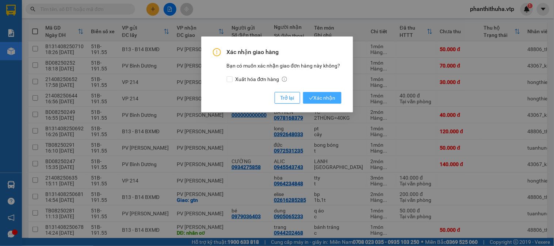
click at [320, 95] on span "Xác nhận" at bounding box center [322, 98] width 27 height 8
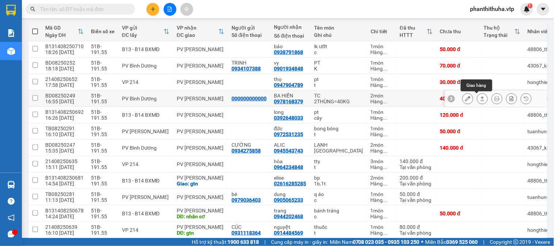
click at [466, 99] on icon at bounding box center [468, 98] width 5 height 5
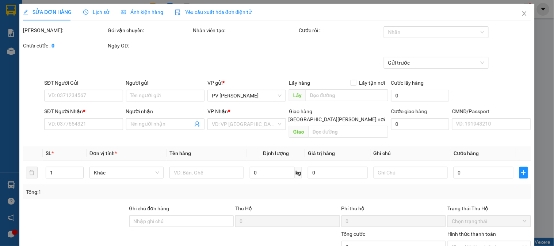
type input "2.000"
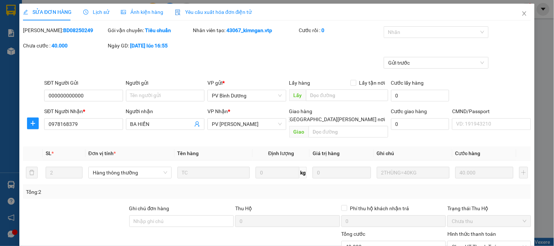
type input "000000000000"
type input "0978168379"
type input "BA HIỀN"
type input "40.000"
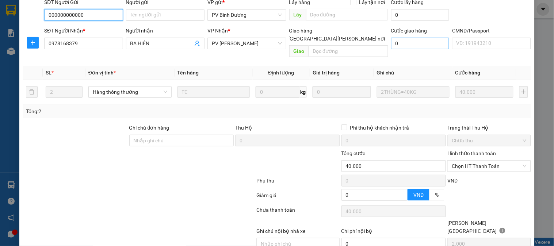
scroll to position [81, 0]
click at [463, 160] on span "Chọn HT Thanh Toán" at bounding box center [489, 165] width 75 height 11
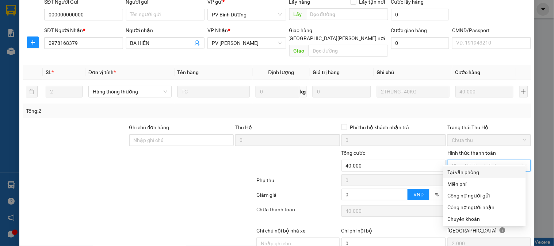
click at [462, 167] on div "Tại văn phòng" at bounding box center [485, 173] width 83 height 12
type input "0"
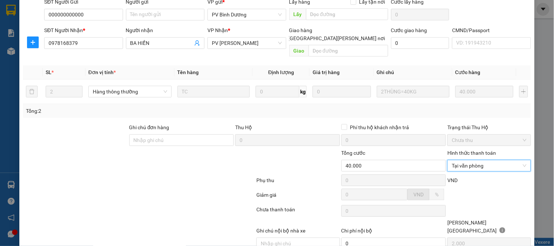
scroll to position [93, 0]
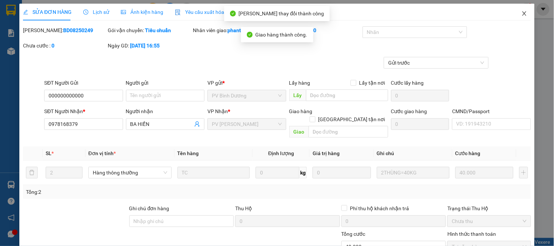
click at [523, 15] on icon "close" at bounding box center [525, 13] width 4 height 4
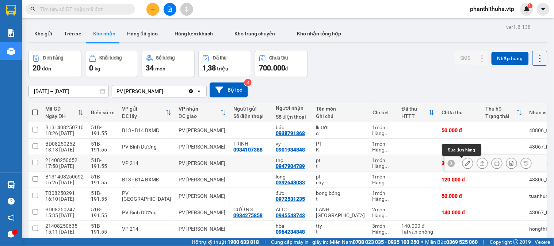
click at [466, 163] on icon at bounding box center [468, 163] width 5 height 5
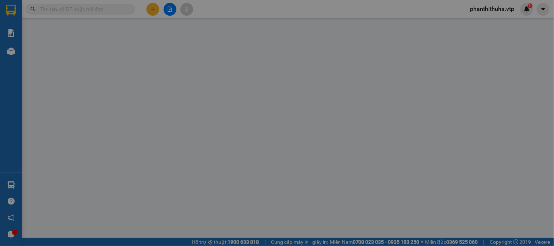
type input "1.500"
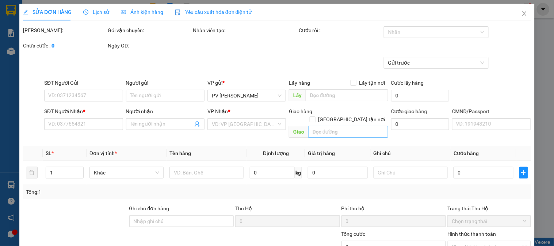
type input "0947904789"
type input "thọ"
type input "30.000"
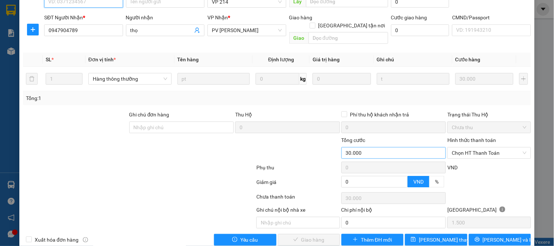
scroll to position [100, 0]
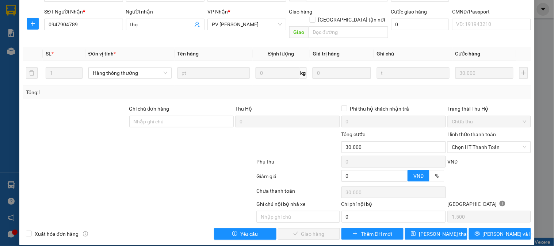
click at [461, 146] on div "Hình thức thanh toán Chọn HT Thanh Toán" at bounding box center [489, 143] width 83 height 26
click at [463, 142] on span "Chọn HT Thanh Toán" at bounding box center [489, 147] width 75 height 11
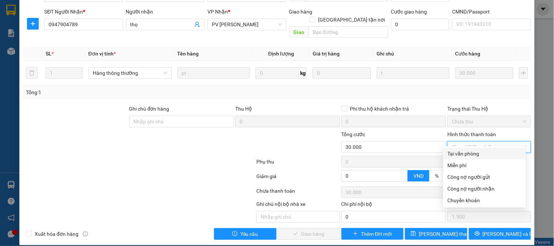
click at [463, 151] on div "Tại văn phòng" at bounding box center [485, 154] width 74 height 8
type input "0"
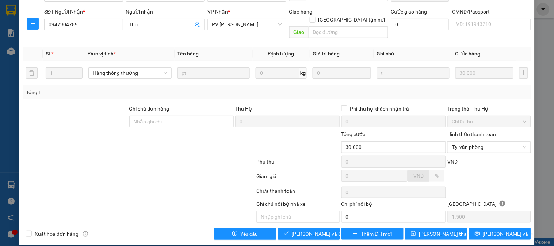
click at [224, 132] on div at bounding box center [213, 143] width 85 height 26
click at [307, 230] on span "[PERSON_NAME] và [PERSON_NAME] hàng" at bounding box center [327, 234] width 70 height 8
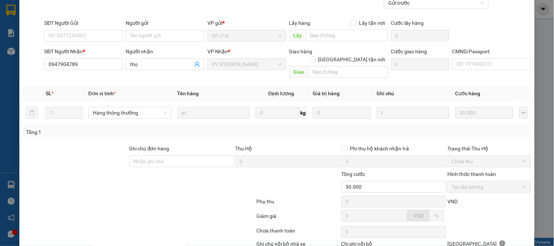
scroll to position [0, 0]
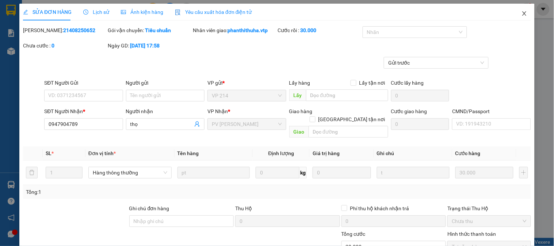
click at [522, 12] on icon "close" at bounding box center [525, 14] width 6 height 6
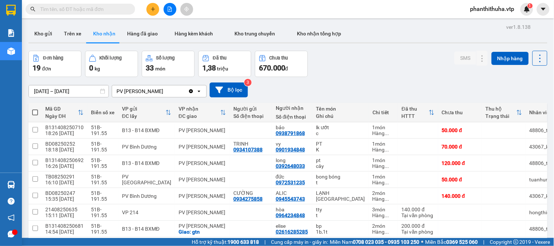
click at [155, 9] on icon "plus" at bounding box center [153, 9] width 5 height 5
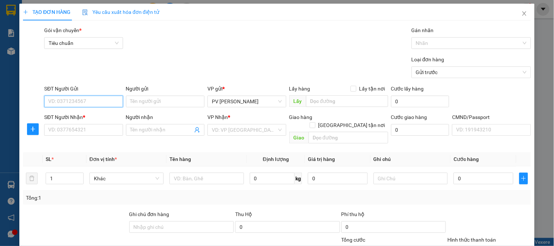
click at [90, 101] on input "SĐT Người Gửi" at bounding box center [83, 102] width 79 height 12
type input "0332514468"
click at [103, 114] on div "0332514468 - SU NGUYỄN" at bounding box center [82, 116] width 69 height 8
type input "SU NGUYỄN"
type input "0332514468"
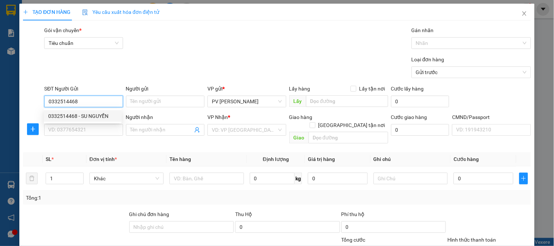
type input "SU NGUYỄN"
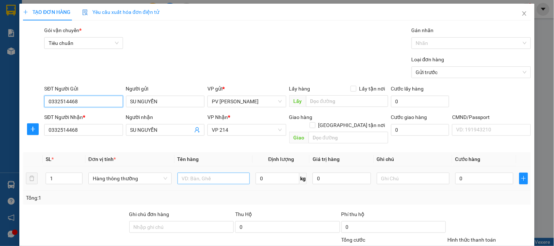
type input "0332514468"
click at [191, 175] on input "text" at bounding box center [214, 179] width 73 height 12
type input "MI"
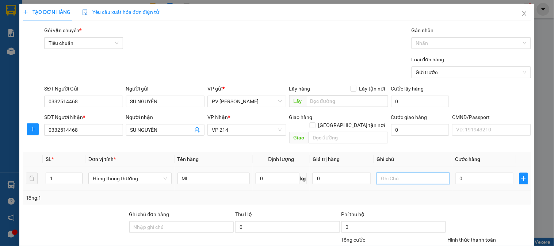
click at [408, 173] on input "text" at bounding box center [413, 179] width 73 height 12
type input "1H"
click at [464, 173] on input "0" at bounding box center [485, 179] width 58 height 12
type input "3"
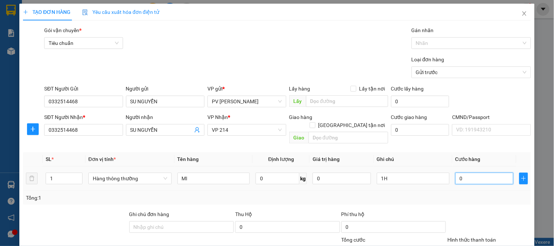
type input "3"
type input "30"
type input "300"
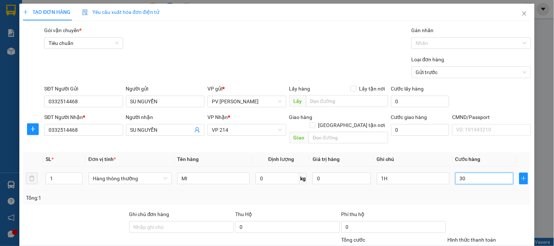
type input "300"
type input "3.000"
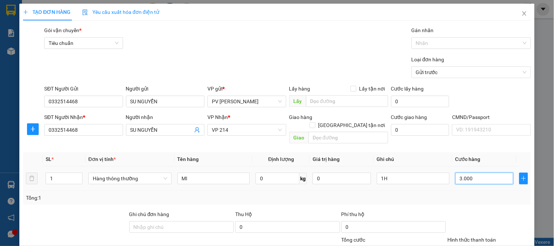
type input "30.000"
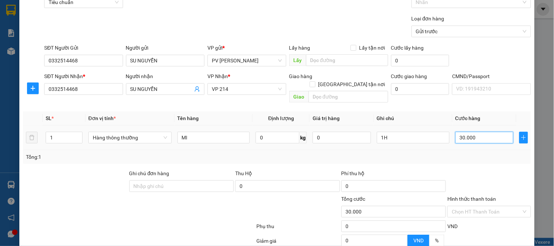
scroll to position [105, 0]
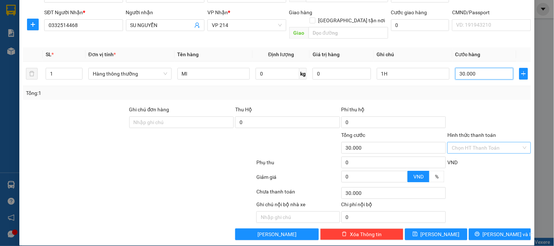
type input "30.000"
click at [470, 143] on input "Hình thức thanh toán" at bounding box center [486, 148] width 69 height 11
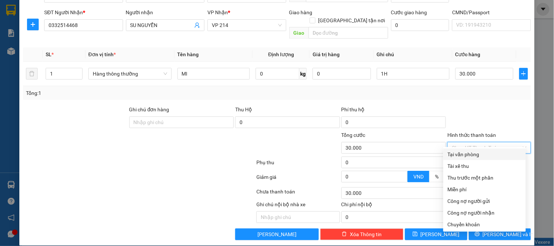
click at [474, 153] on div "Tại văn phòng" at bounding box center [485, 155] width 74 height 8
type input "0"
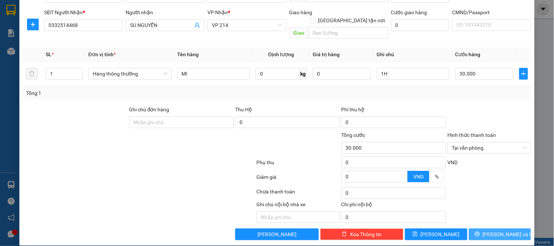
click at [491, 231] on span "[PERSON_NAME] và In" at bounding box center [508, 235] width 51 height 8
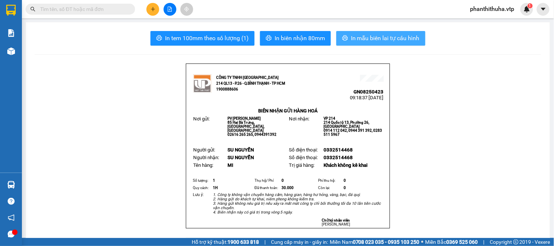
click at [356, 35] on span "In mẫu biên lai tự cấu hình" at bounding box center [385, 38] width 69 height 9
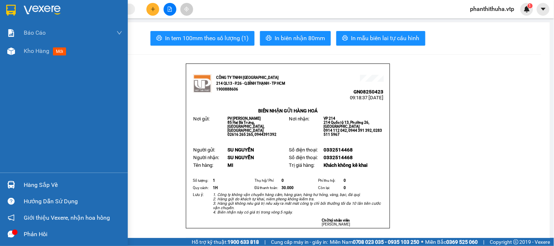
click at [30, 7] on img at bounding box center [42, 10] width 37 height 11
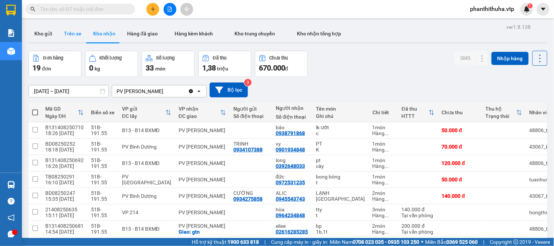
drag, startPoint x: 47, startPoint y: 35, endPoint x: 76, endPoint y: 39, distance: 29.6
click at [53, 35] on button "Kho gửi" at bounding box center [44, 34] width 30 height 18
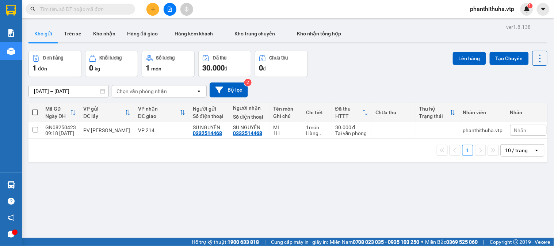
click at [35, 116] on th at bounding box center [35, 112] width 13 height 19
click at [37, 113] on span at bounding box center [35, 113] width 6 height 6
click at [35, 109] on input "checkbox" at bounding box center [35, 109] width 0 height 0
checkbox input "true"
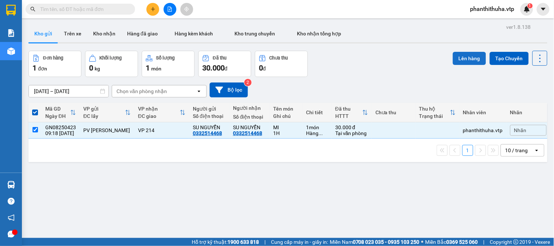
click at [461, 57] on button "Lên hàng" at bounding box center [469, 58] width 33 height 13
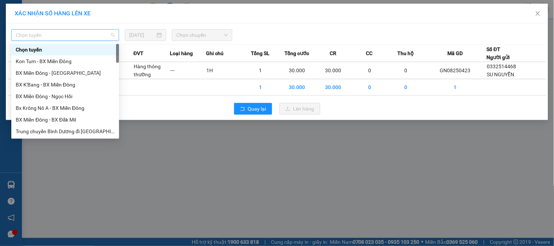
click at [97, 35] on span "Chọn tuyến" at bounding box center [65, 35] width 99 height 11
drag, startPoint x: 58, startPoint y: 106, endPoint x: 136, endPoint y: 73, distance: 84.2
click at [59, 107] on div "Bx Krông Nô A - BX Miền Đông" at bounding box center [65, 108] width 99 height 8
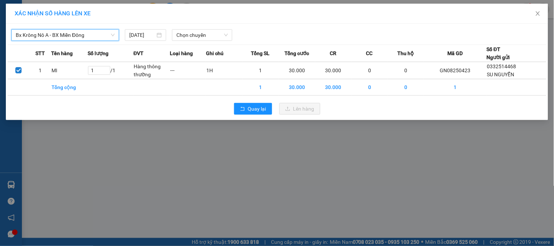
click at [194, 43] on div "Bx Krông Nô A - BX Miền Đông Bx Krông Nô A - BX Miền Đông 15/08/2025 Chọn chuyế…" at bounding box center [277, 72] width 543 height 96
click at [203, 36] on span "Chọn chuyến" at bounding box center [202, 35] width 52 height 11
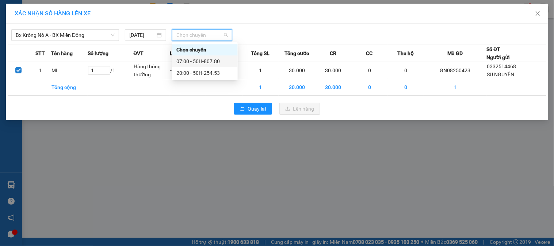
click at [206, 60] on div "07:00 - 50H-807.80" at bounding box center [204, 61] width 57 height 8
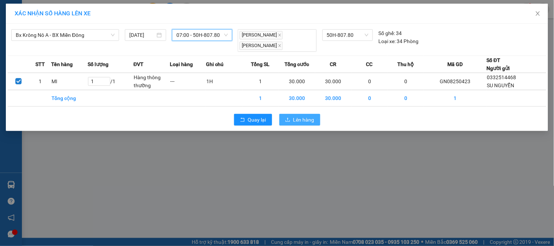
click at [305, 116] on span "Lên hàng" at bounding box center [303, 120] width 21 height 8
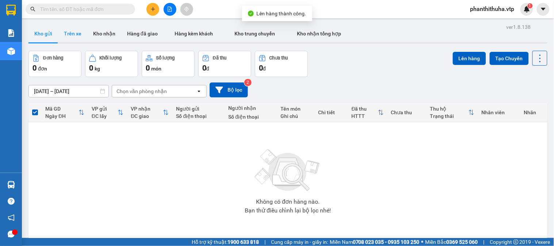
click at [82, 37] on button "Trên xe" at bounding box center [72, 34] width 29 height 18
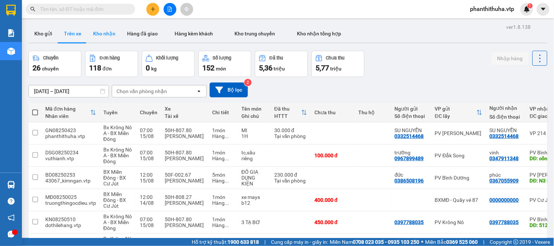
click at [111, 35] on button "Kho nhận" at bounding box center [104, 34] width 34 height 18
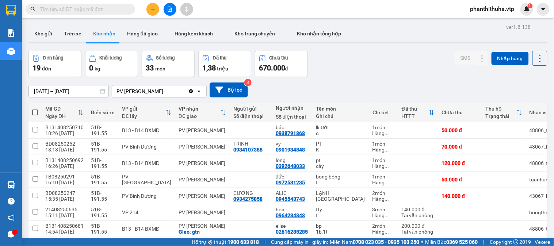
click at [172, 12] on button at bounding box center [170, 9] width 13 height 13
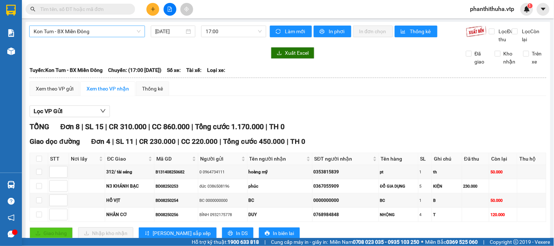
click at [133, 31] on span "Kon Tum - BX Miền Đông" at bounding box center [87, 31] width 107 height 11
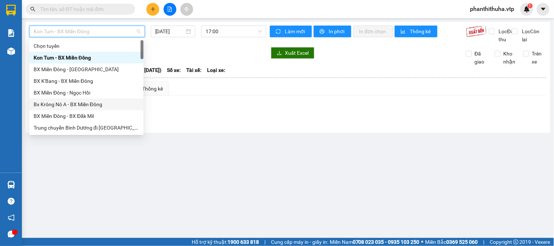
click at [72, 103] on div "Bx Krông Nô A - BX Miền Đông" at bounding box center [87, 104] width 106 height 8
type input "[DATE]"
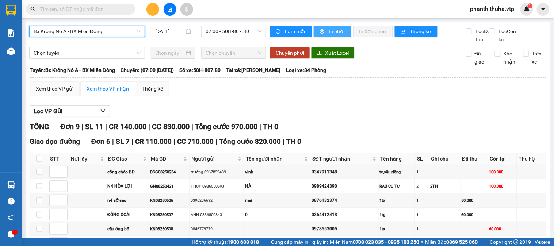
click at [329, 34] on span "In phơi" at bounding box center [337, 31] width 17 height 8
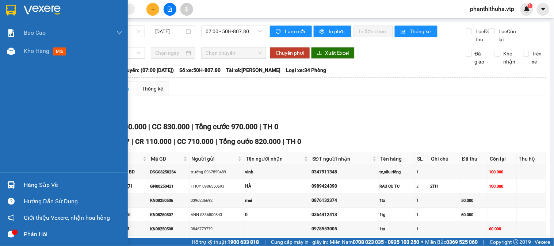
click at [38, 9] on img at bounding box center [42, 10] width 37 height 11
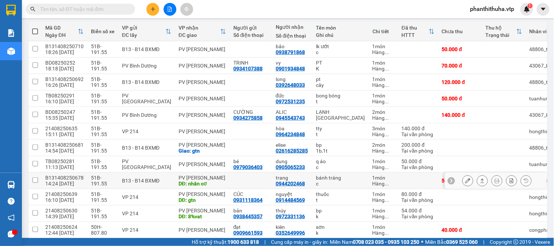
scroll to position [162, 0]
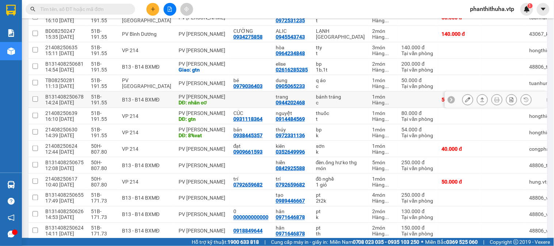
click at [465, 100] on button at bounding box center [468, 100] width 10 height 13
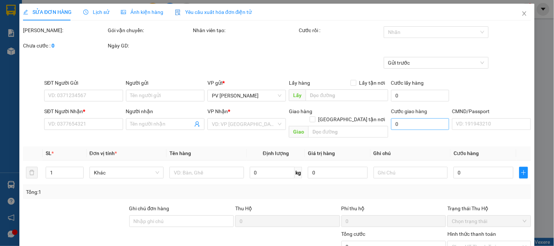
type input "2.500"
type input "0944202468"
type input "trang"
type input "nhân cơ"
type input "50.000"
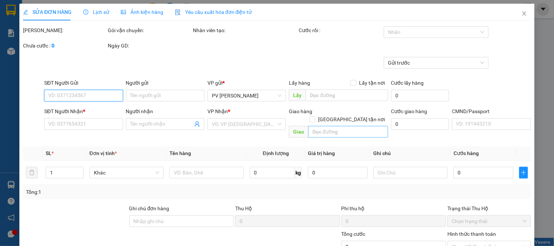
type input "50.000"
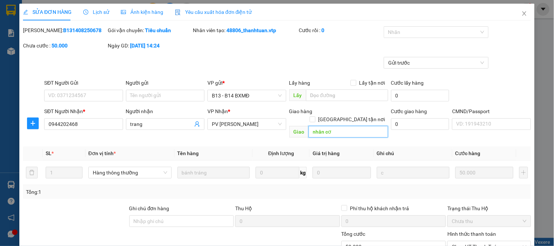
click at [346, 126] on input "nhân cơ" at bounding box center [349, 132] width 80 height 12
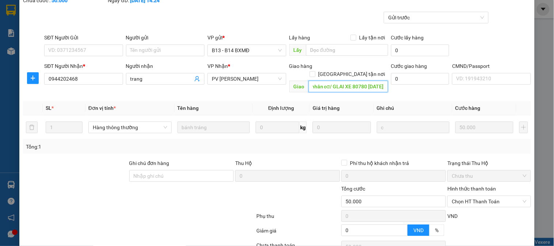
scroll to position [100, 0]
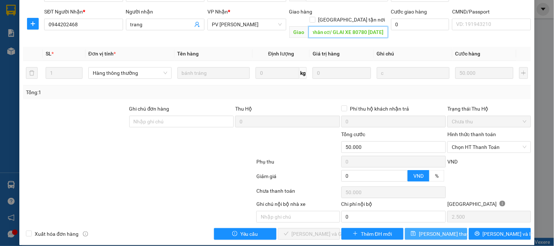
type input "nhân cơ/ GLAI XE 80780 15/8/25"
click at [441, 230] on span "[PERSON_NAME] đổi" at bounding box center [448, 234] width 58 height 8
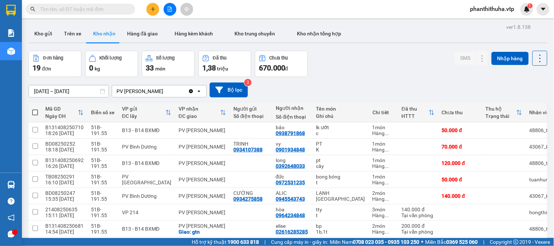
click at [378, 57] on div "Đơn hàng 19 đơn Khối lượng 0 kg Số lượng 33 món Đã thu 1,38 triệu Chưa thu 670.…" at bounding box center [288, 64] width 519 height 26
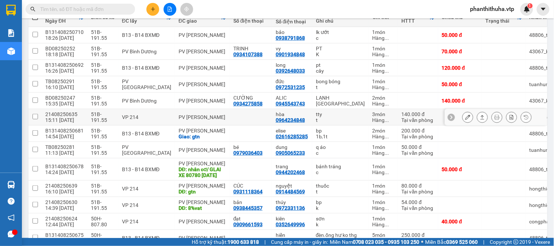
scroll to position [81, 0]
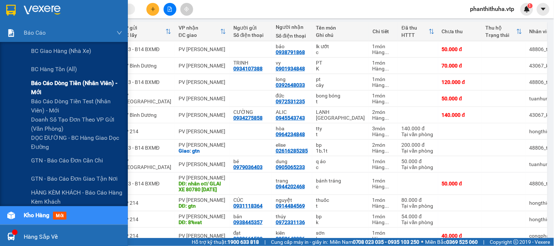
click at [70, 86] on span "Báo cáo dòng tiền (nhân viên) - mới" at bounding box center [76, 88] width 91 height 18
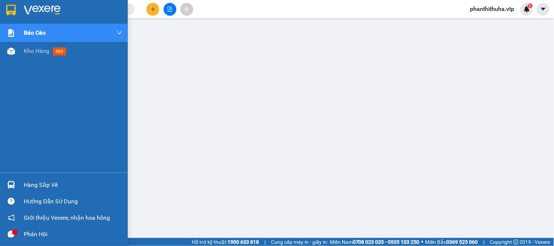
click at [44, 7] on img at bounding box center [42, 10] width 37 height 11
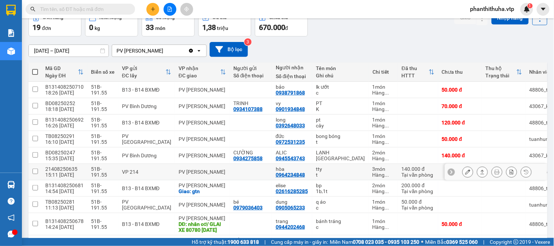
scroll to position [81, 0]
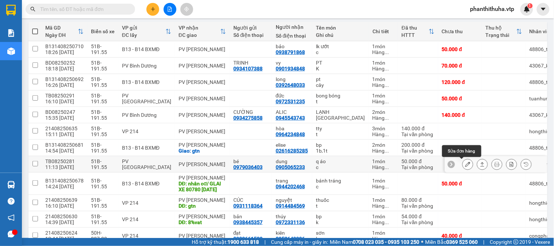
click at [480, 164] on icon at bounding box center [482, 164] width 5 height 5
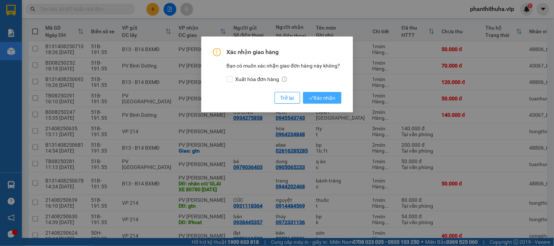
click at [327, 97] on span "Xác nhận" at bounding box center [322, 98] width 27 height 8
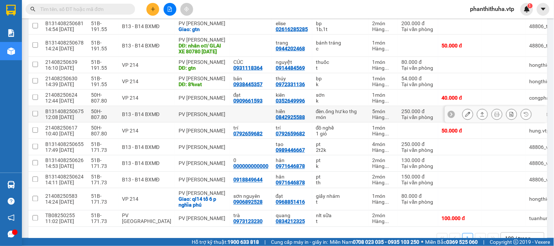
scroll to position [231, 0]
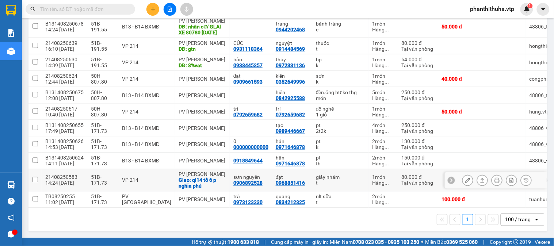
click at [480, 180] on icon at bounding box center [482, 180] width 5 height 5
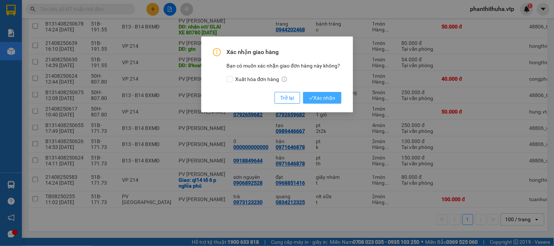
click at [320, 96] on span "Xác nhận" at bounding box center [322, 98] width 27 height 8
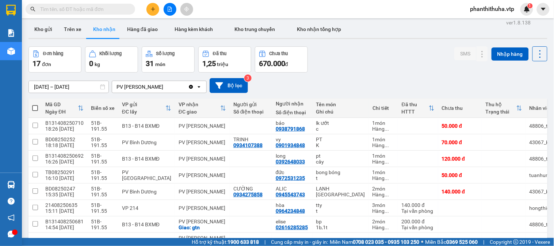
scroll to position [0, 0]
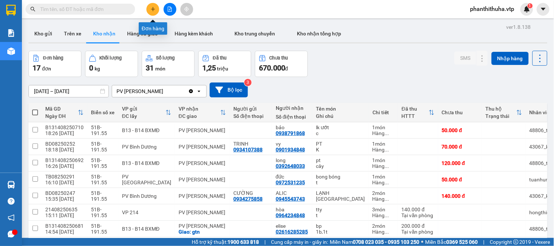
click at [151, 7] on icon "plus" at bounding box center [153, 9] width 5 height 5
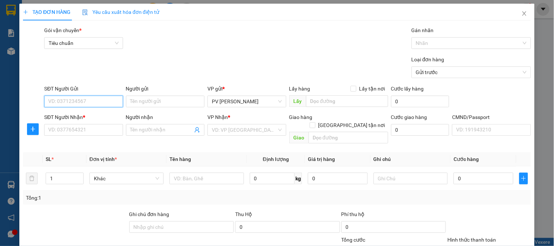
click at [83, 102] on input "SĐT Người Gửi" at bounding box center [83, 102] width 79 height 12
type input "0905191099"
click at [100, 118] on div "0905191099 - trung" at bounding box center [82, 116] width 69 height 8
type input "trung"
type input "0827224652"
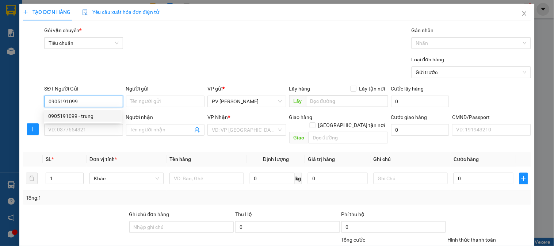
type input "tăng"
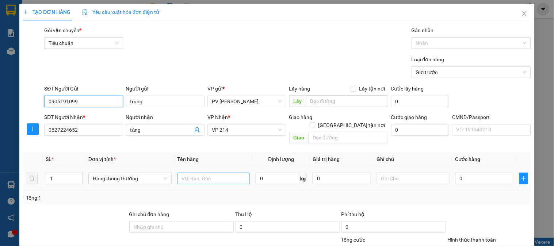
type input "0905191099"
click at [193, 173] on input "text" at bounding box center [214, 179] width 73 height 12
type input "LK"
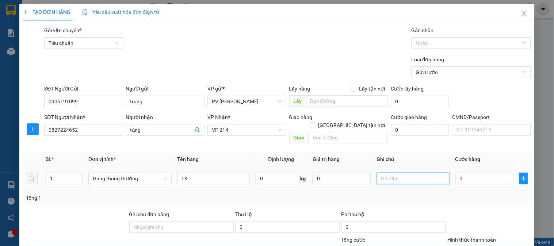
click at [391, 173] on input "text" at bounding box center [413, 179] width 73 height 12
type input "1H"
click at [461, 173] on input "0" at bounding box center [485, 179] width 58 height 12
type input "5"
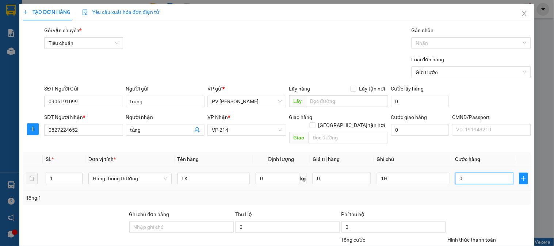
type input "5"
type input "50"
type input "500"
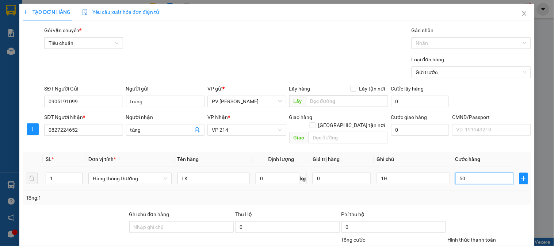
type input "500"
type input "5.000"
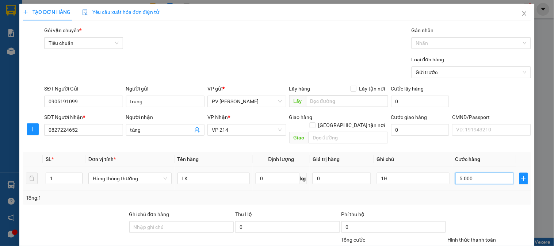
type input "50.000"
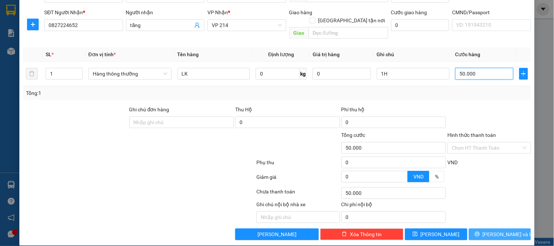
type input "50.000"
click at [495, 229] on button "[PERSON_NAME] và In" at bounding box center [500, 235] width 62 height 12
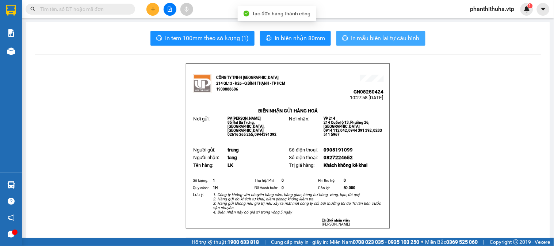
click at [365, 39] on span "In mẫu biên lai tự cấu hình" at bounding box center [385, 38] width 69 height 9
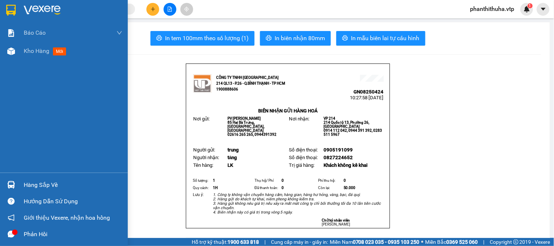
click at [44, 5] on img at bounding box center [42, 10] width 37 height 11
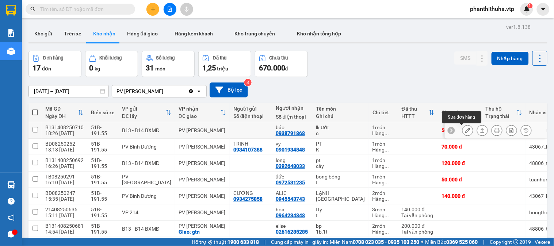
click at [466, 130] on icon at bounding box center [468, 130] width 5 height 5
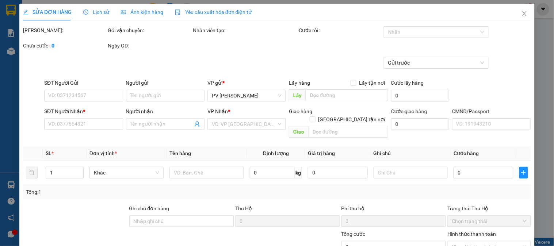
type input "0938791868"
type input "bảo"
type input "50.000"
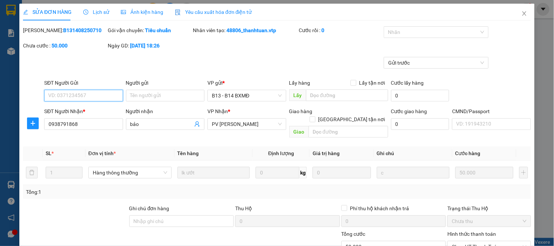
type input "2.500"
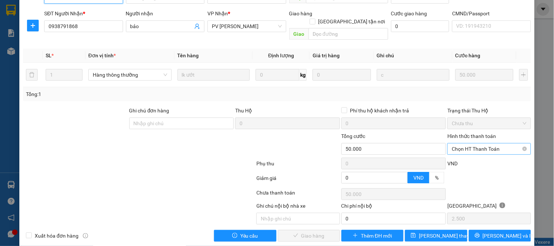
click at [464, 144] on span "Chọn HT Thanh Toán" at bounding box center [489, 149] width 75 height 11
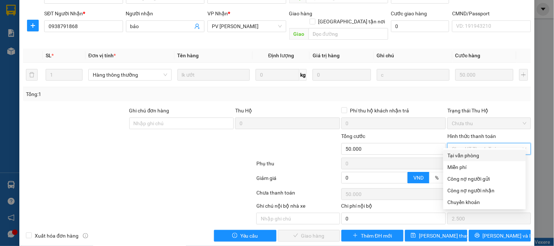
click at [463, 155] on div "Tại văn phòng" at bounding box center [485, 156] width 74 height 8
type input "0"
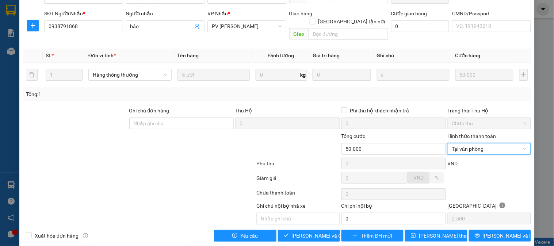
click at [180, 134] on div at bounding box center [213, 145] width 85 height 26
click at [296, 232] on span "[PERSON_NAME] và [PERSON_NAME] hàng" at bounding box center [327, 236] width 70 height 8
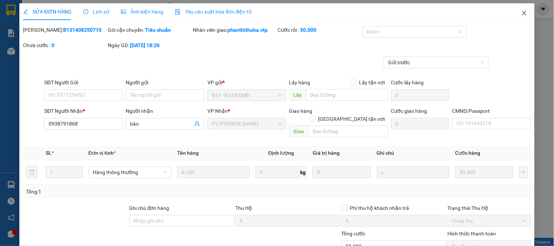
scroll to position [0, 0]
click at [523, 14] on icon "close" at bounding box center [525, 13] width 4 height 4
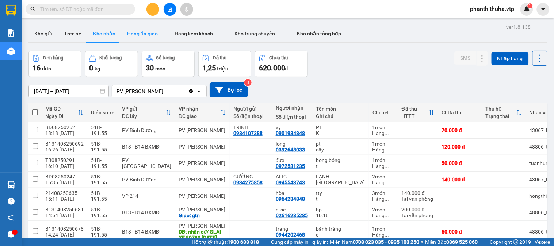
click at [135, 32] on button "Hàng đã giao" at bounding box center [142, 34] width 42 height 18
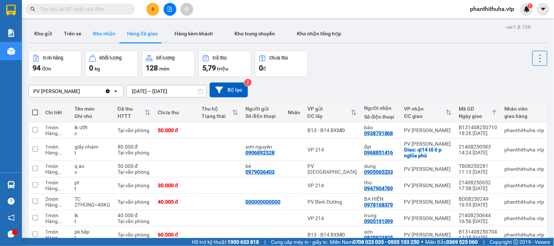
click at [103, 32] on button "Kho nhận" at bounding box center [104, 34] width 34 height 18
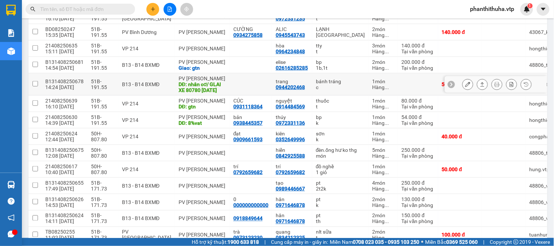
scroll to position [162, 0]
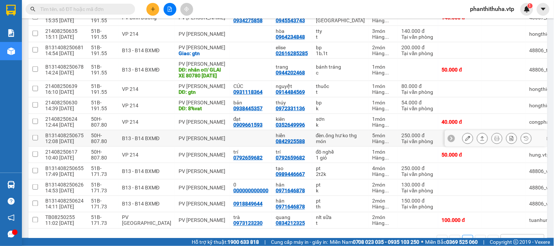
click at [480, 141] on icon at bounding box center [482, 138] width 5 height 5
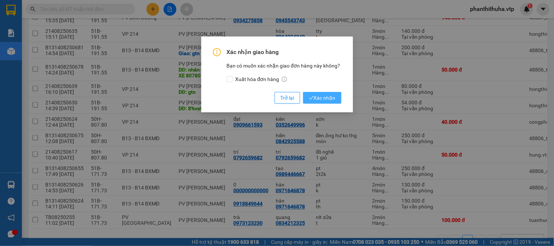
click at [326, 96] on span "Xác nhận" at bounding box center [322, 98] width 27 height 8
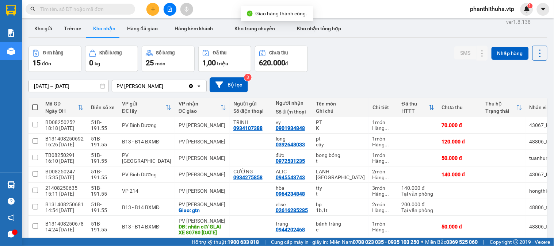
scroll to position [0, 0]
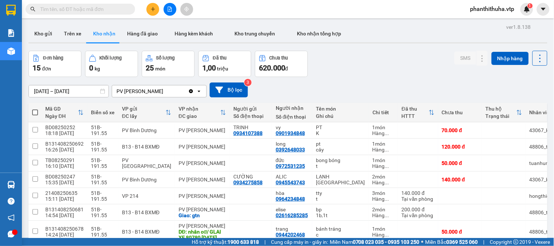
click at [119, 6] on input "text" at bounding box center [83, 9] width 86 height 8
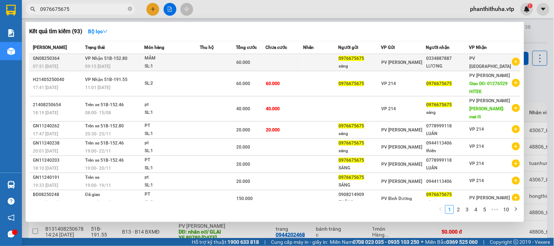
type input "0976675675"
click at [303, 64] on td at bounding box center [285, 62] width 38 height 17
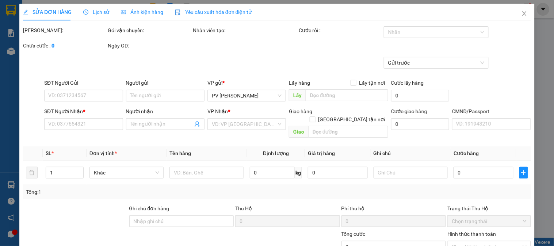
type input "3.000"
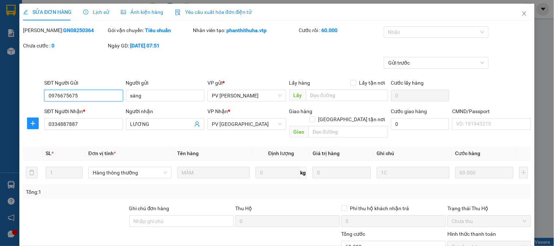
type input "0976675675"
type input "sáng"
type input "0334887887"
type input "LƯƠNG"
type input "60.000"
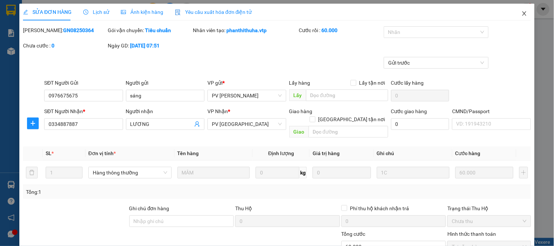
click at [522, 15] on icon "close" at bounding box center [525, 14] width 6 height 6
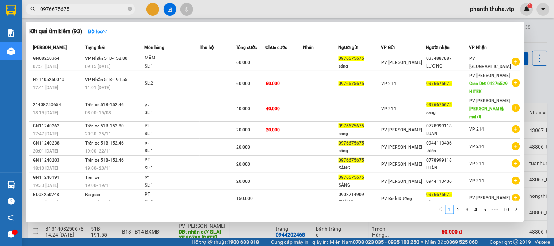
click at [106, 8] on input "0976675675" at bounding box center [83, 9] width 86 height 8
click at [131, 8] on icon "close-circle" at bounding box center [130, 9] width 4 height 4
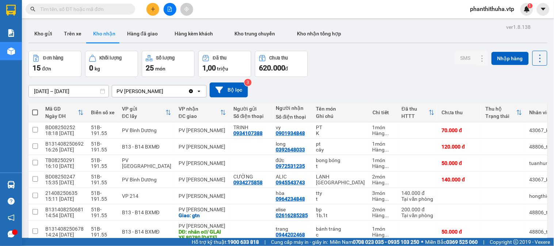
click at [236, 10] on div "Kết quả tìm kiếm ( 93 ) Bộ lọc Mã ĐH Trạng thái Món hàng Thu hộ Tổng cước Chưa …" at bounding box center [277, 9] width 554 height 18
click at [103, 6] on input "text" at bounding box center [83, 9] width 86 height 8
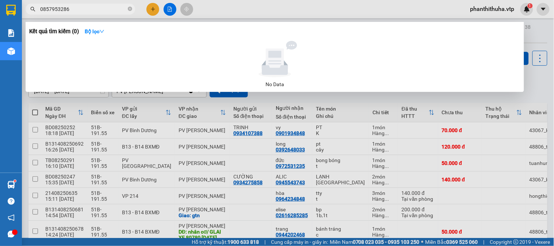
drag, startPoint x: 77, startPoint y: 9, endPoint x: 34, endPoint y: 12, distance: 43.2
click at [34, 12] on span "0857953286" at bounding box center [81, 9] width 110 height 11
type input "0"
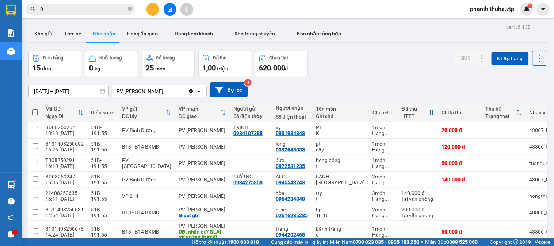
click at [73, 12] on input "0" at bounding box center [83, 9] width 86 height 8
click at [86, 10] on input "0" at bounding box center [83, 9] width 86 height 8
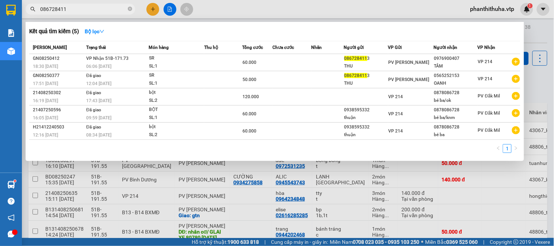
type input "0867284113"
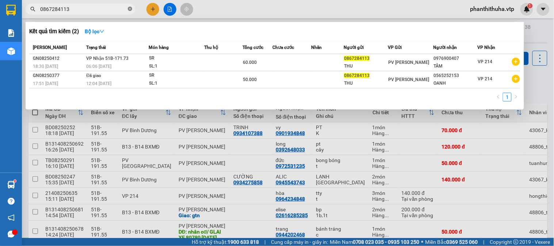
click at [129, 8] on icon "close-circle" at bounding box center [130, 9] width 4 height 4
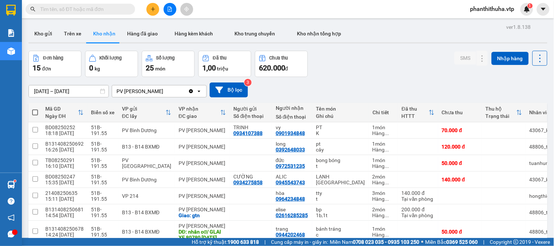
click at [107, 10] on input "text" at bounding box center [83, 9] width 86 height 8
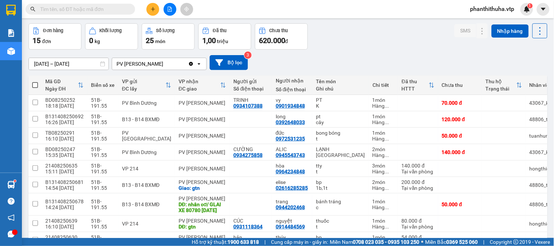
scroll to position [41, 0]
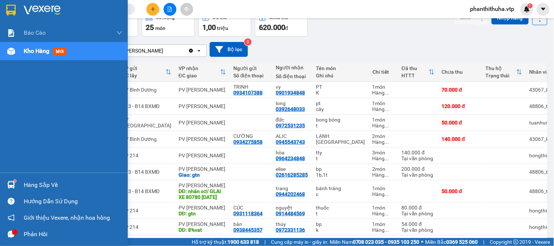
click at [16, 185] on div at bounding box center [11, 185] width 13 height 13
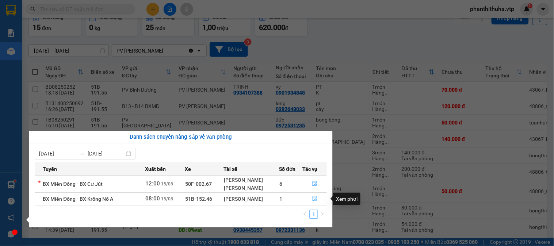
click at [315, 198] on icon "file-done" at bounding box center [314, 198] width 5 height 5
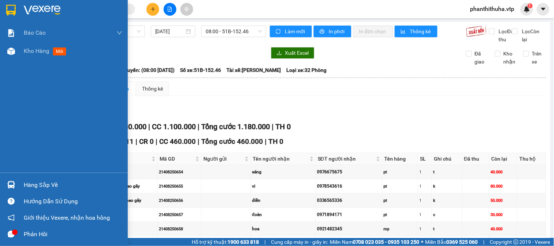
click at [37, 10] on img at bounding box center [42, 10] width 37 height 11
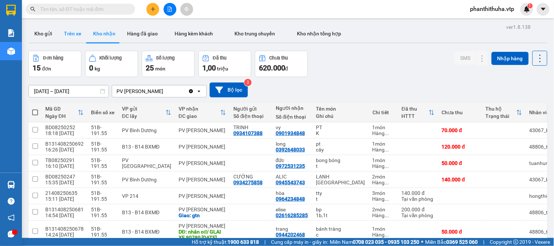
click at [81, 38] on button "Trên xe" at bounding box center [72, 34] width 29 height 18
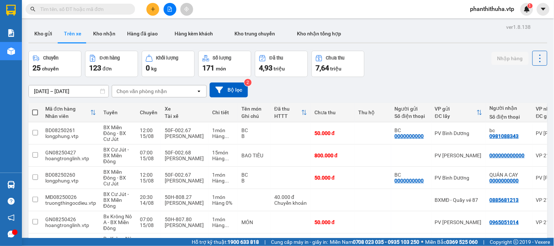
click at [175, 90] on div "Chọn văn phòng nhận" at bounding box center [154, 92] width 84 height 12
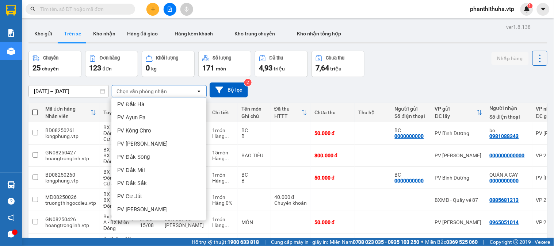
scroll to position [122, 0]
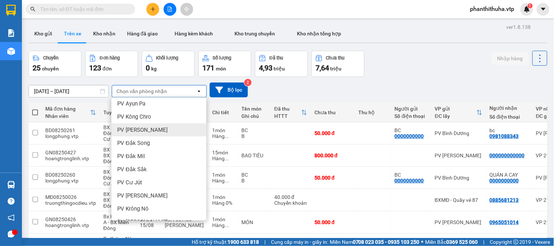
click at [158, 134] on div "PV [PERSON_NAME]" at bounding box center [158, 130] width 95 height 13
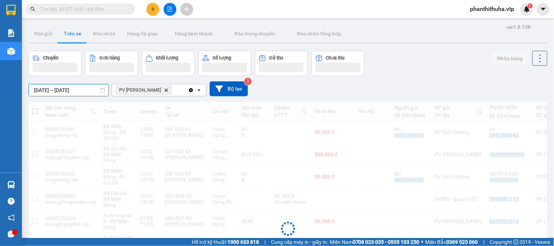
click at [86, 91] on input "[DATE] – [DATE]" at bounding box center [69, 90] width 80 height 12
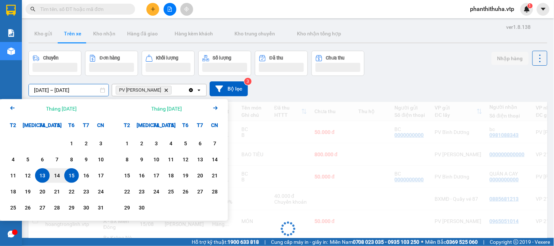
click at [70, 178] on div "15" at bounding box center [72, 175] width 10 height 9
type input "15/08/2025 – / /"
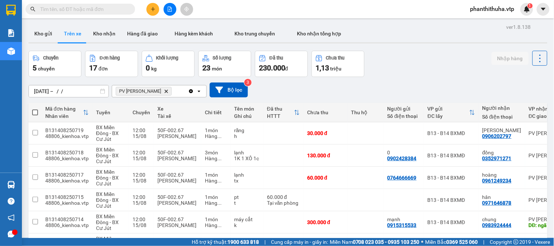
click at [383, 69] on div "Chuyến 5 chuyến Đơn hàng 17 đơn Khối lượng 0 kg Số lượng 23 món Đã thu 230.000 …" at bounding box center [288, 64] width 519 height 26
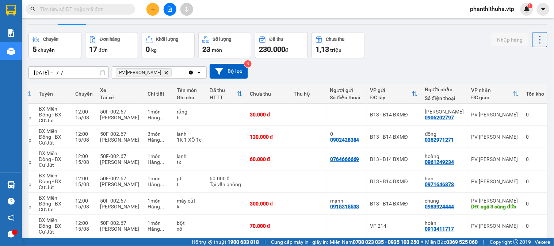
scroll to position [0, 0]
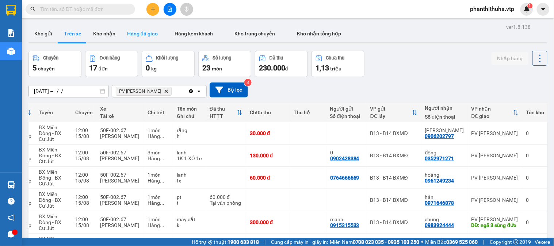
click at [140, 33] on button "Hàng đã giao" at bounding box center [142, 34] width 42 height 18
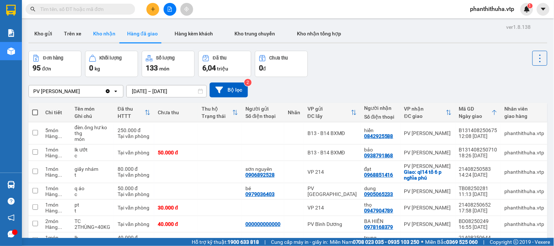
click at [107, 35] on button "Kho nhận" at bounding box center [104, 34] width 34 height 18
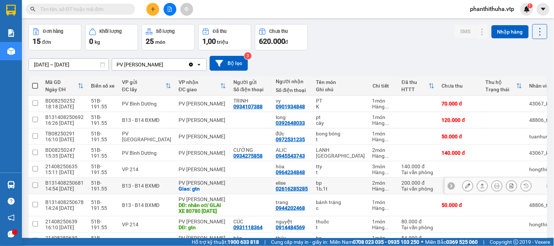
scroll to position [41, 0]
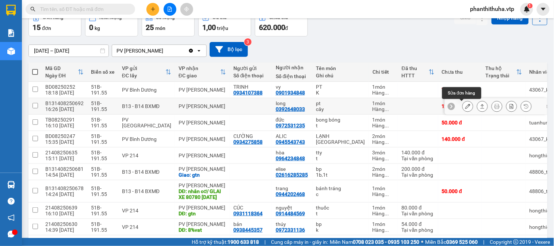
click at [466, 109] on icon at bounding box center [468, 106] width 5 height 5
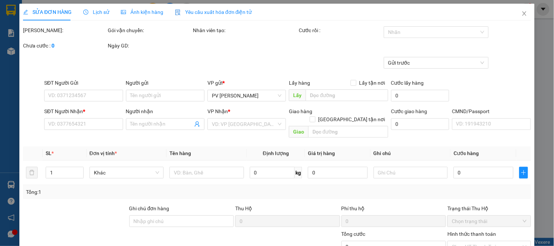
type input "0392648033"
type input "long"
type input "120.000"
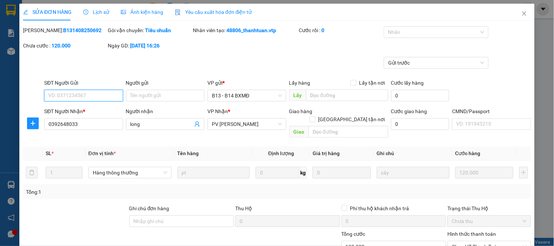
type input "6.000"
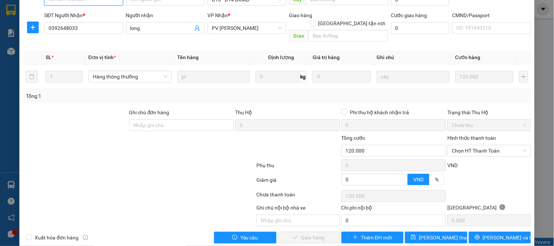
scroll to position [100, 0]
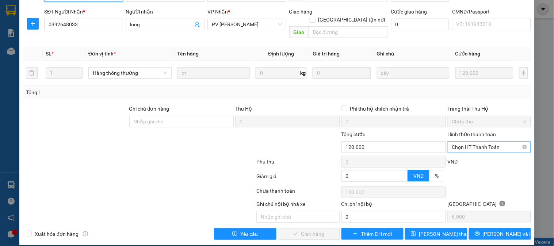
click at [473, 143] on span "Chọn HT Thanh Toán" at bounding box center [489, 147] width 75 height 11
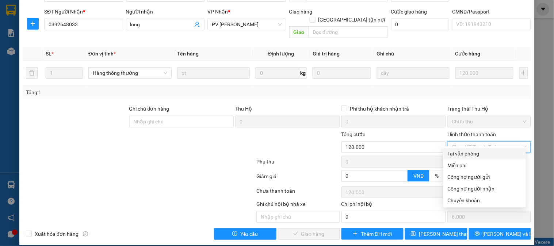
click at [465, 152] on div "Tại văn phòng" at bounding box center [485, 154] width 74 height 8
type input "0"
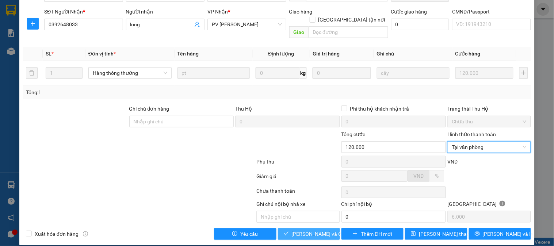
click at [319, 228] on button "[PERSON_NAME] và [PERSON_NAME] hàng" at bounding box center [309, 234] width 62 height 12
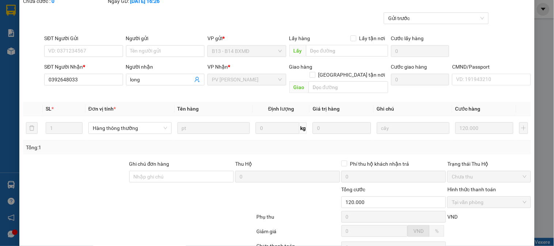
scroll to position [0, 0]
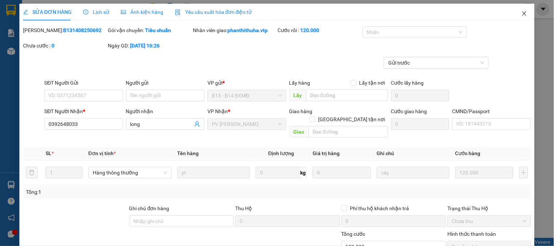
click at [518, 10] on span "Close" at bounding box center [524, 14] width 20 height 20
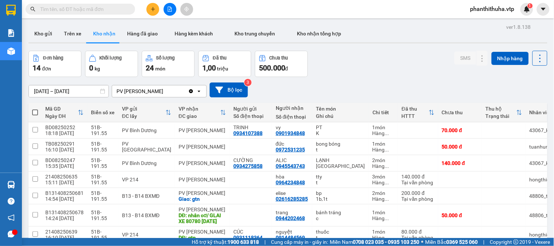
click at [111, 8] on input "text" at bounding box center [83, 9] width 86 height 8
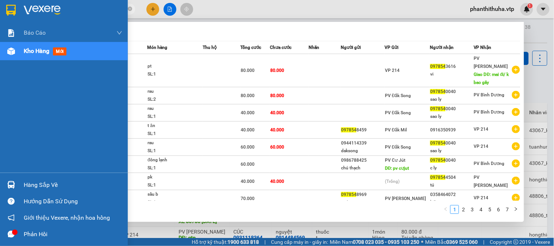
type input "097854"
click at [13, 183] on img at bounding box center [11, 185] width 8 height 8
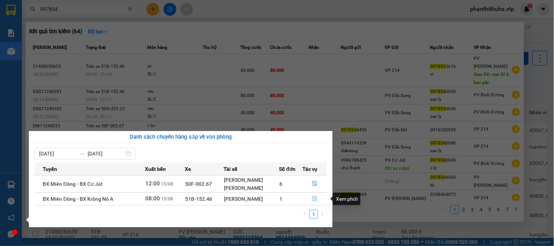
click at [320, 198] on button "button" at bounding box center [315, 199] width 24 height 12
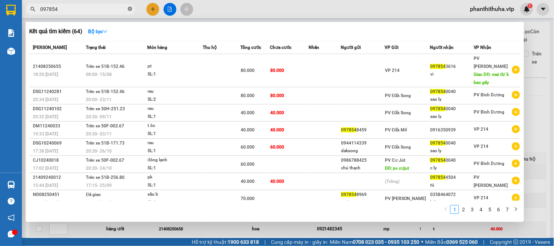
click at [130, 8] on icon "close-circle" at bounding box center [130, 9] width 4 height 4
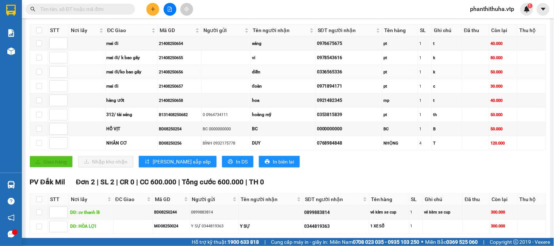
scroll to position [122, 0]
